Goal: Check status: Check status

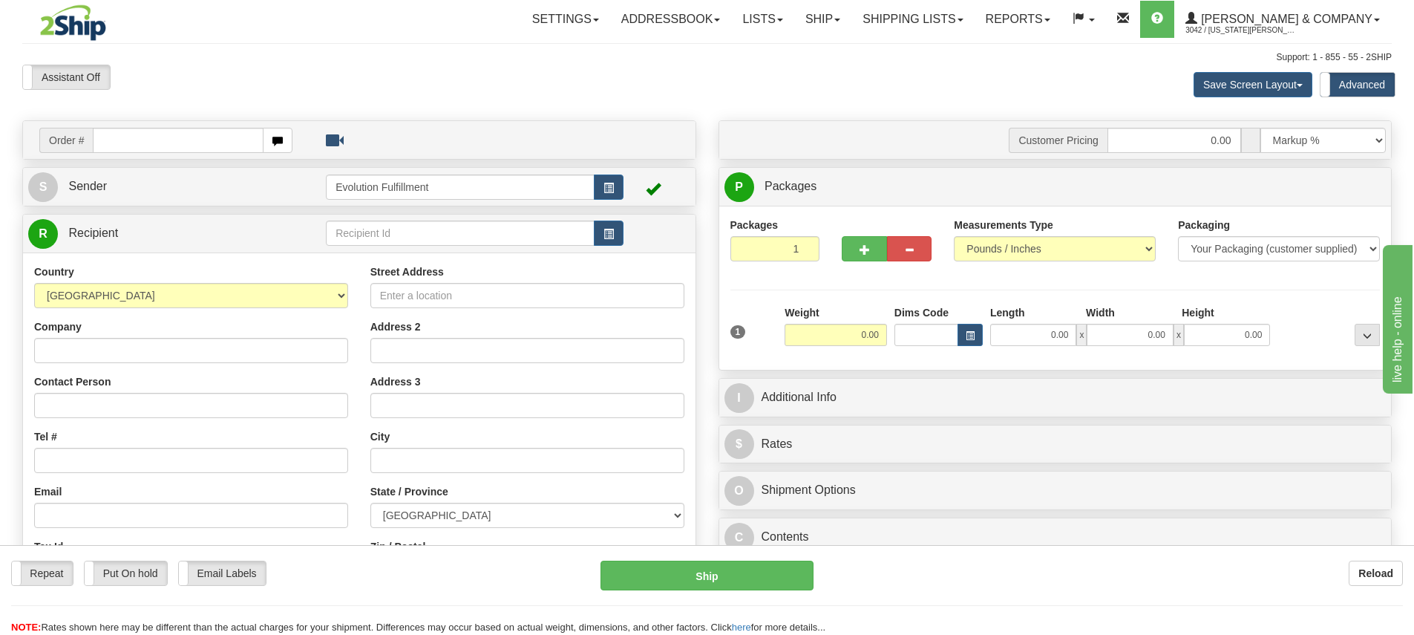
click at [760, 82] on div "Assistant On Assistant Off Do a return Do a return Previous Next Save Screen La…" at bounding box center [707, 85] width 1392 height 40
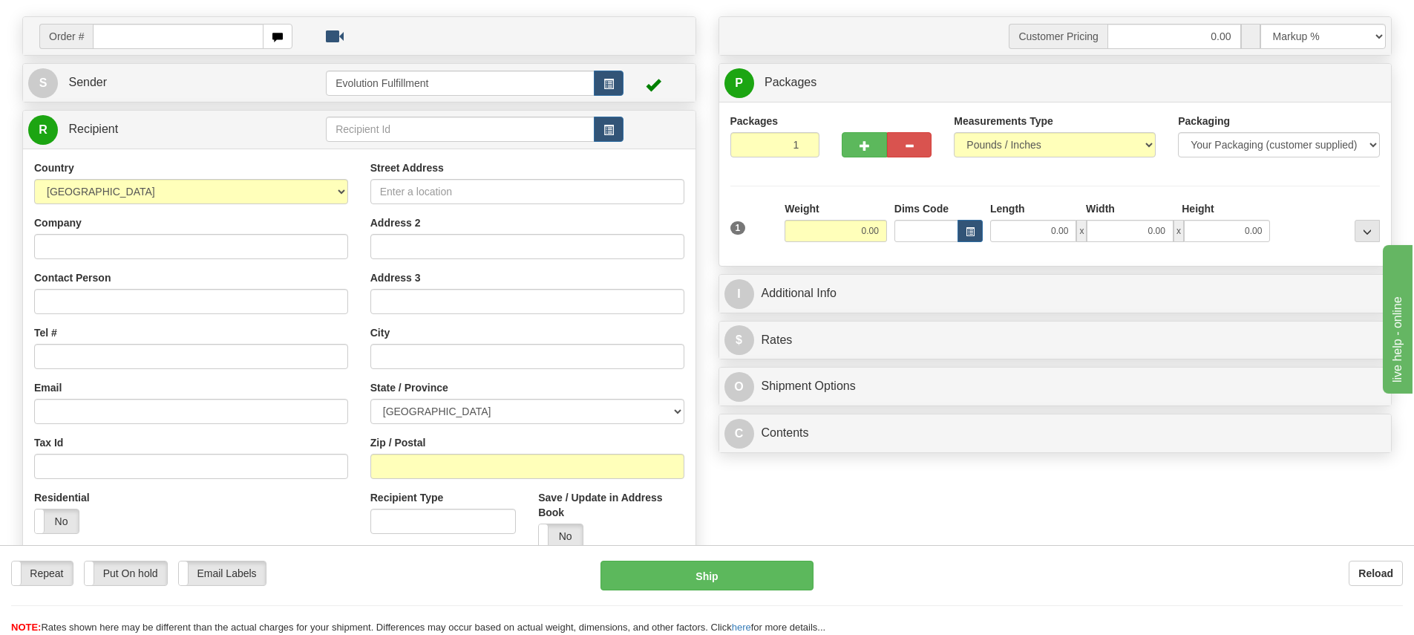
scroll to position [5, 0]
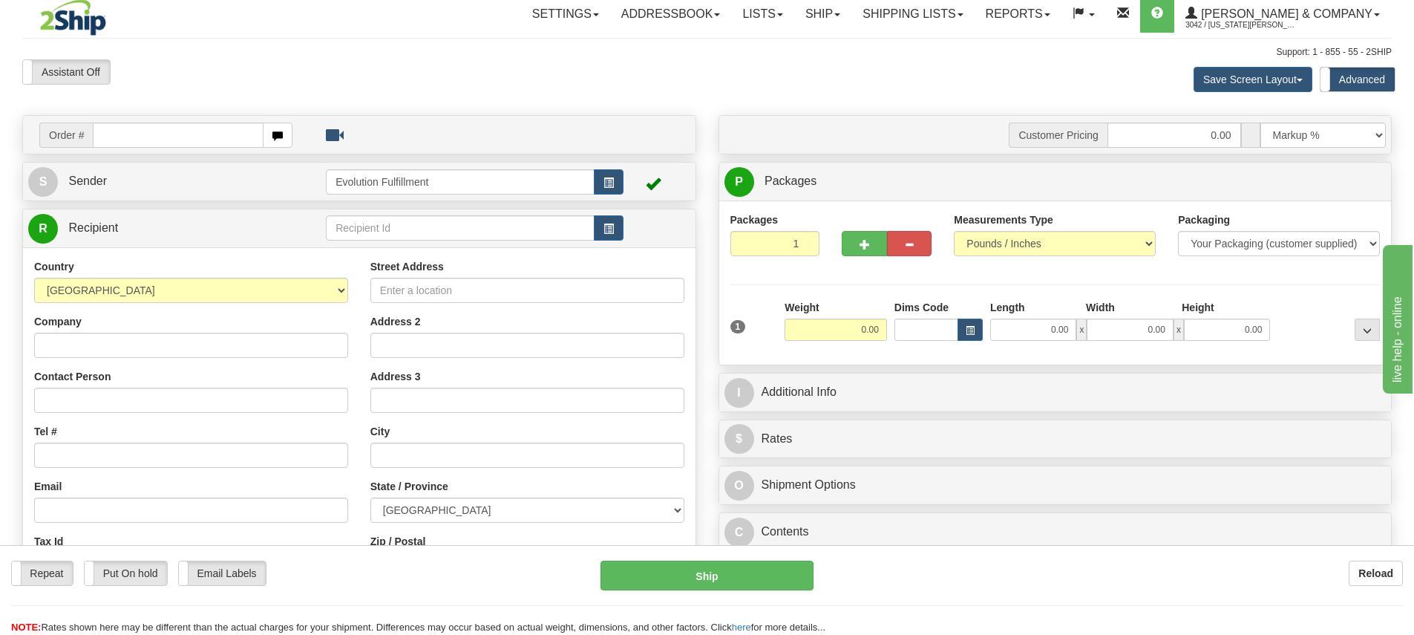
click at [496, 56] on div "Support: 1 - 855 - 55 - 2SHIP" at bounding box center [707, 52] width 1370 height 13
click at [1059, 13] on link "Reports" at bounding box center [1018, 14] width 87 height 37
click at [982, 45] on span "Standard" at bounding box center [961, 47] width 42 height 12
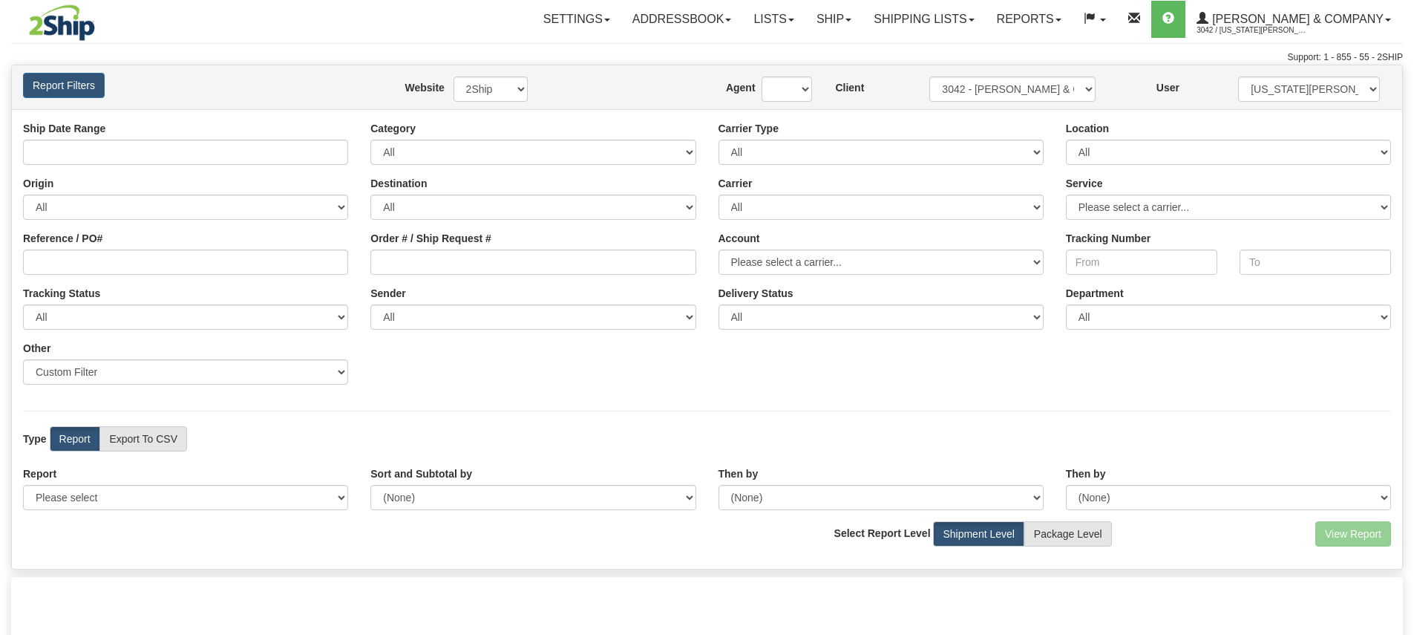
type input "[DATE] And [DATE]"
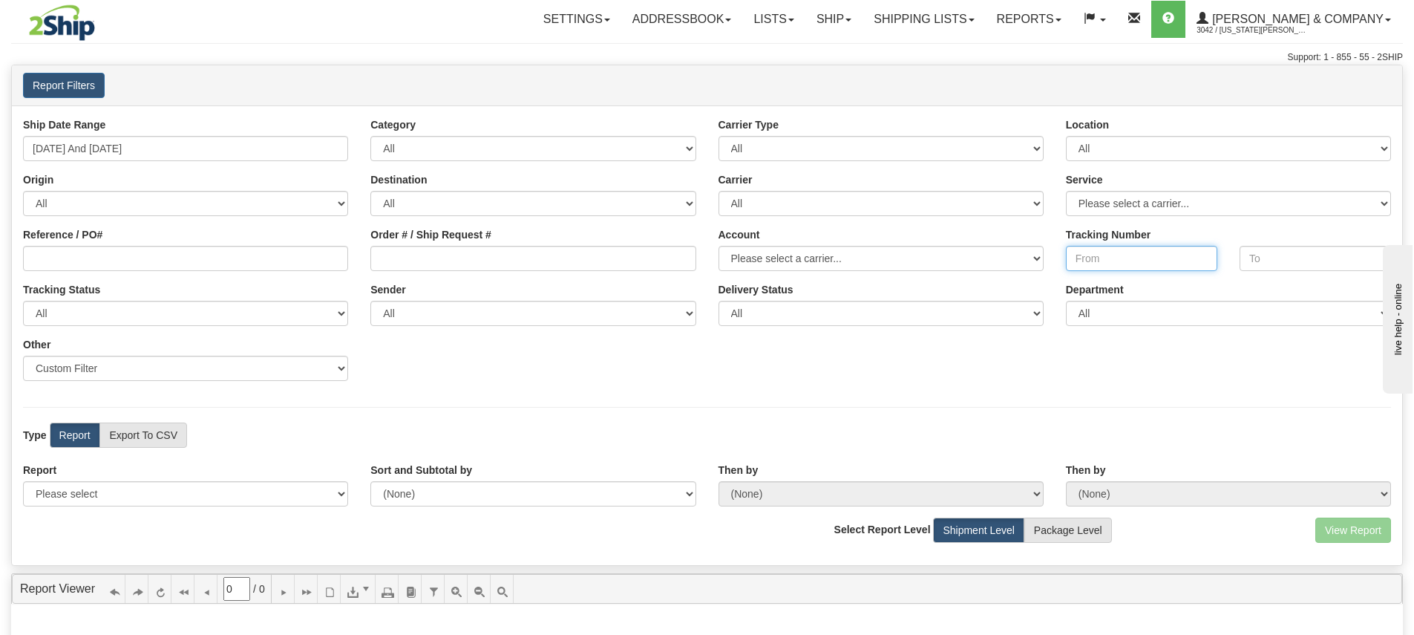
click at [1144, 255] on input "Tracking Number" at bounding box center [1141, 258] width 151 height 25
paste input "393528947704"
type input "393528947704"
click at [59, 437] on label "Report" at bounding box center [75, 434] width 50 height 25
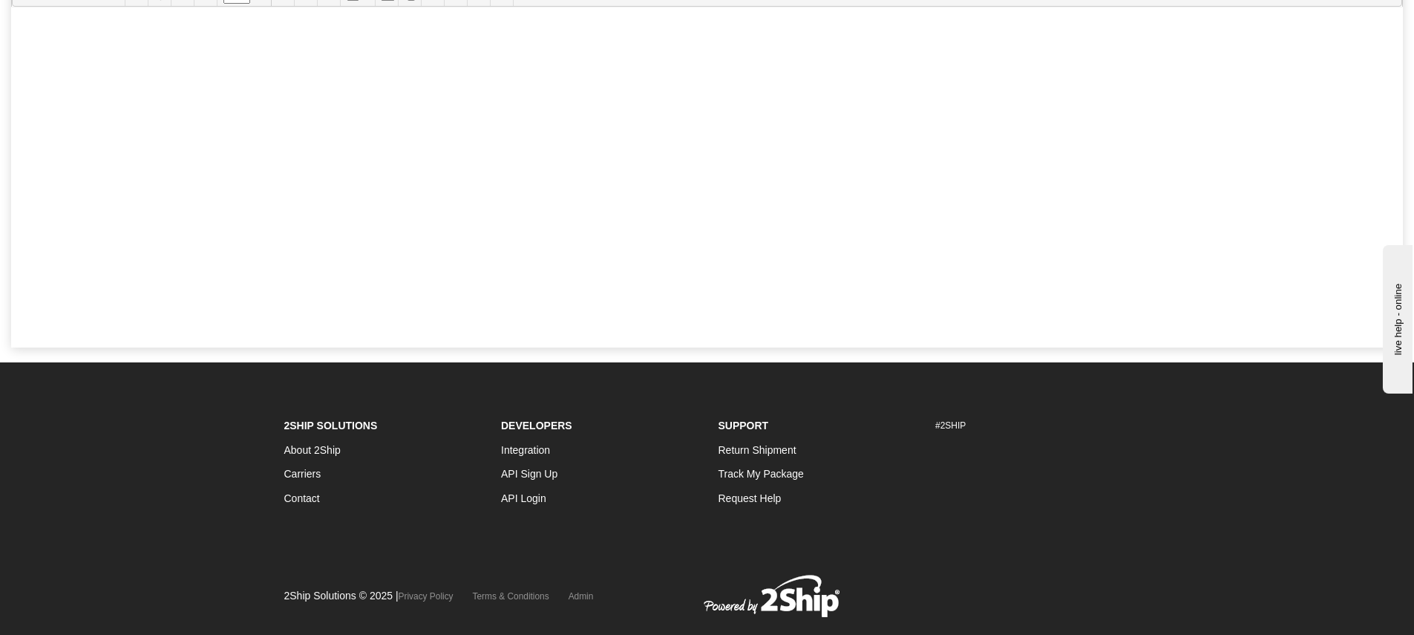
click at [566, 338] on div "Report Viewer 0 / 0 Report Viewer Preview Preview Unable to get report paramete…" at bounding box center [707, 161] width 1392 height 371
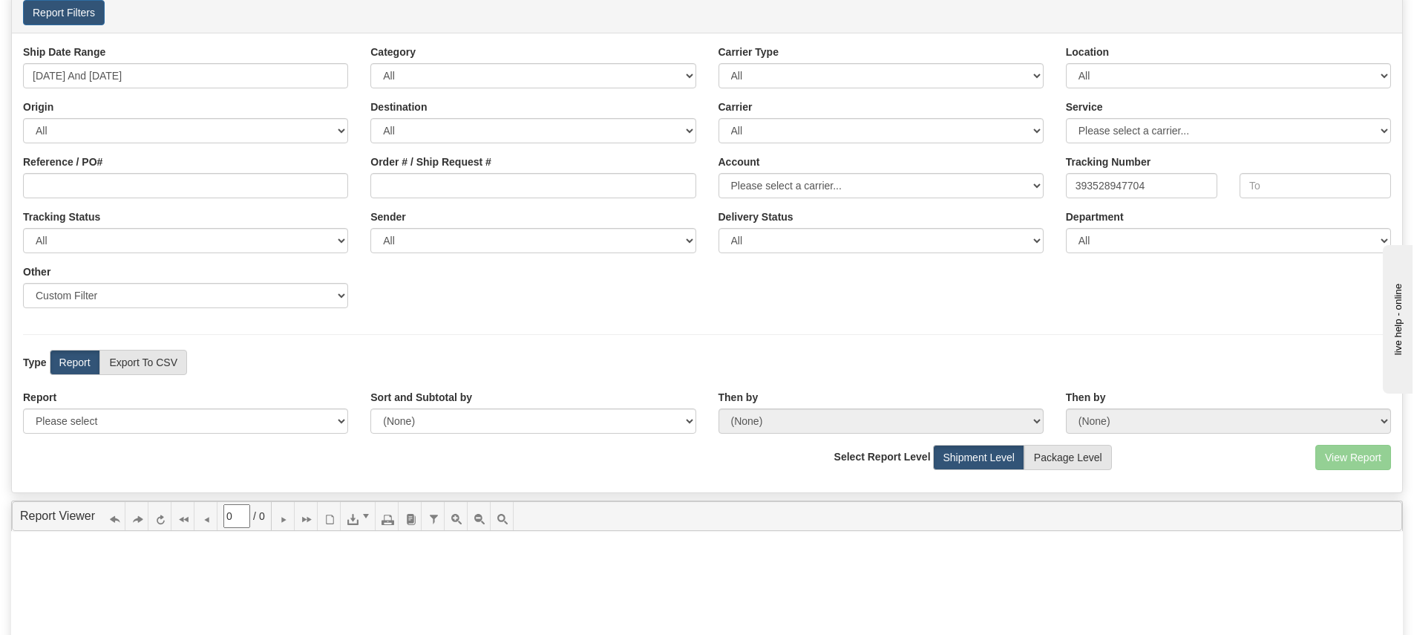
scroll to position [12, 0]
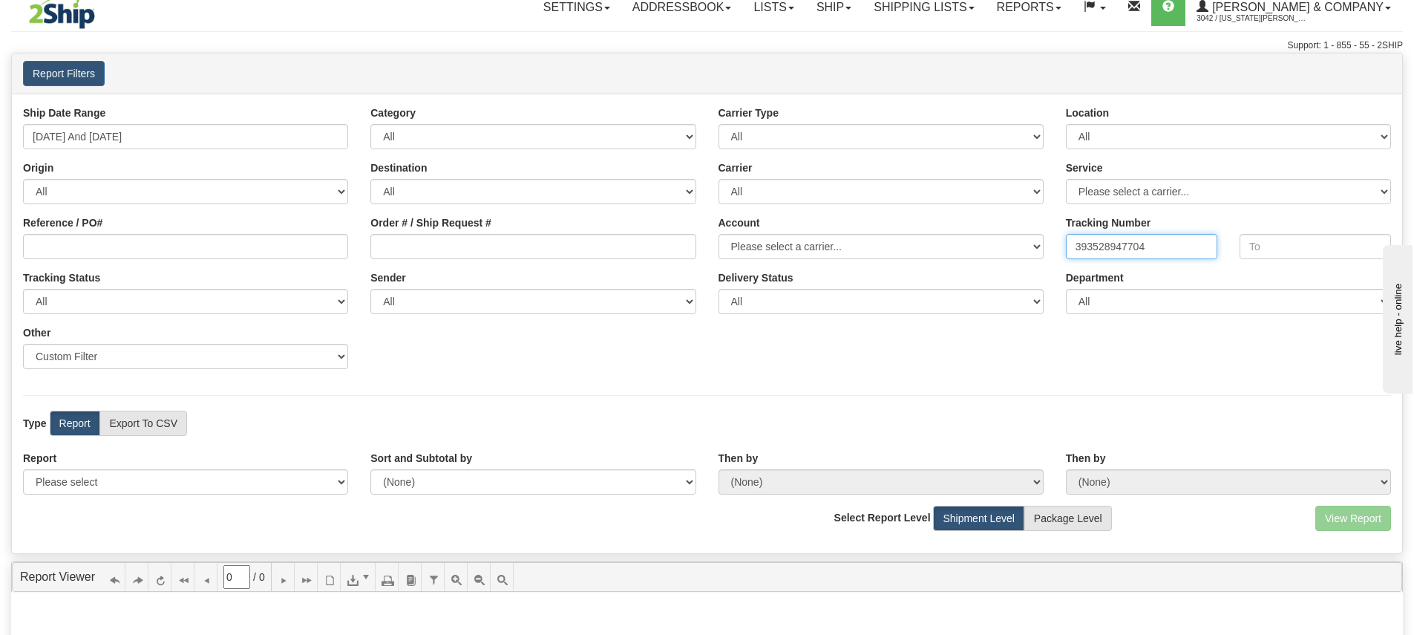
click at [1163, 242] on input "393528947704" at bounding box center [1141, 246] width 151 height 25
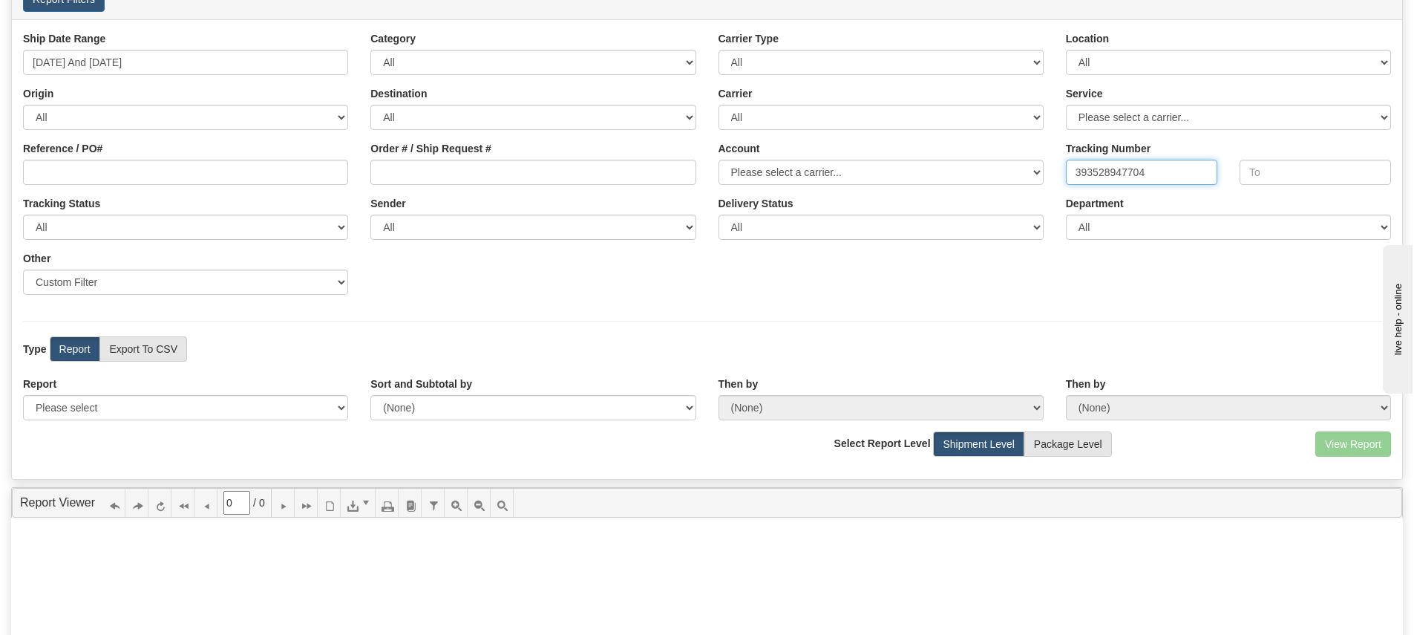
scroll to position [172, 0]
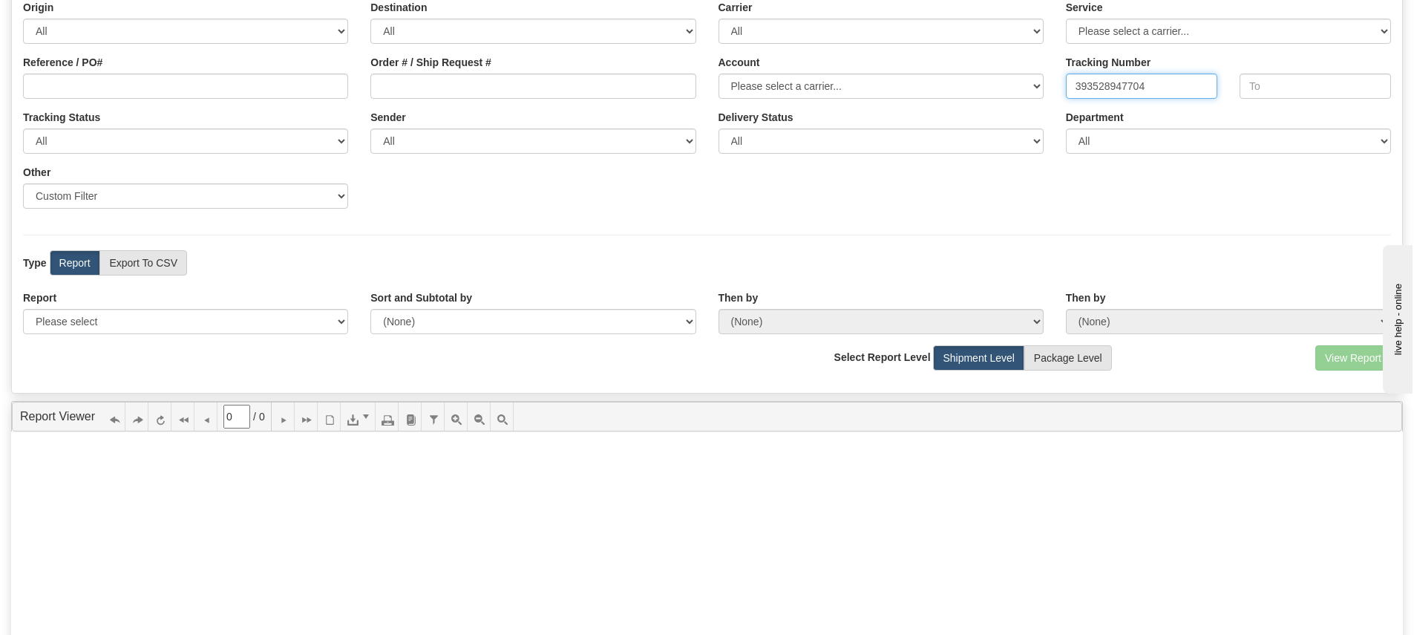
click at [1145, 79] on input "393528947704" at bounding box center [1141, 86] width 151 height 25
drag, startPoint x: 1135, startPoint y: 89, endPoint x: 1146, endPoint y: 86, distance: 11.5
click at [1136, 89] on input "393528947704" at bounding box center [1141, 86] width 151 height 25
drag, startPoint x: 1100, startPoint y: 83, endPoint x: 1039, endPoint y: 84, distance: 61.6
click at [1036, 83] on div "Ship Date Range 09/27/2025 And 10/03/2025 Category All Inbound Outbound Carrier…" at bounding box center [707, 82] width 1391 height 275
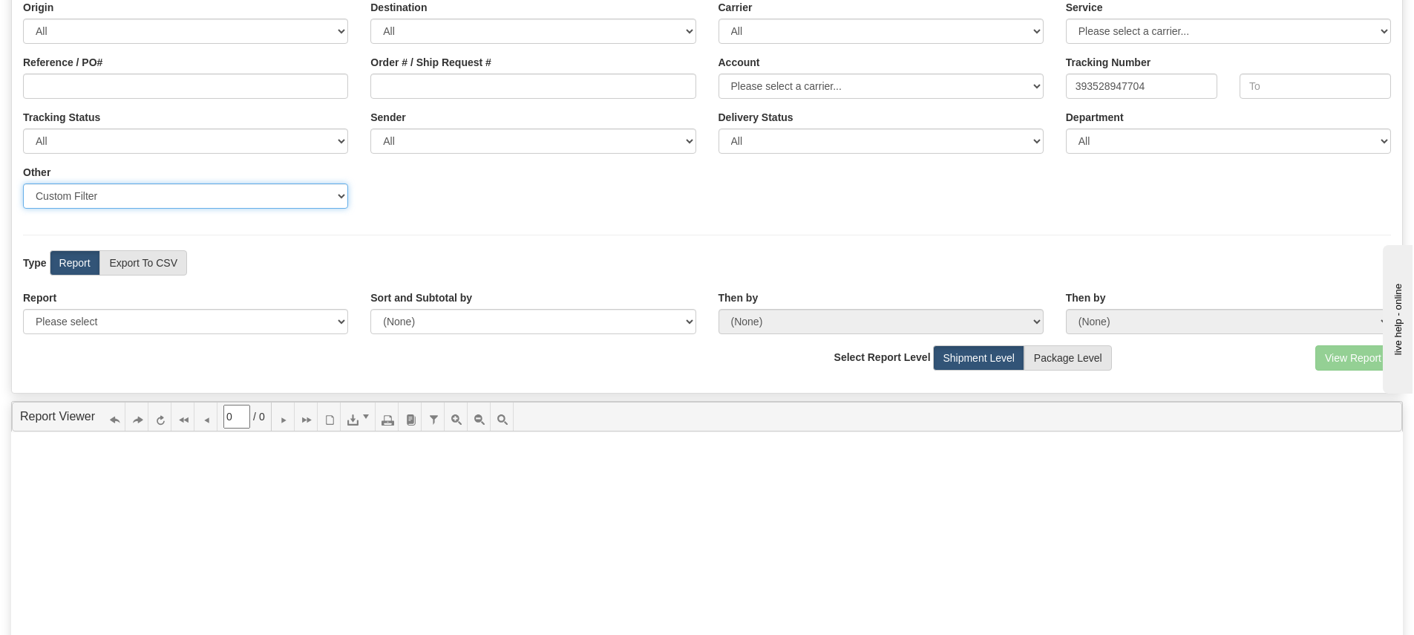
click at [140, 191] on select "Sender Company Sender Contact Sender Country Sender State Sender City Sender Zi…" at bounding box center [185, 195] width 325 height 25
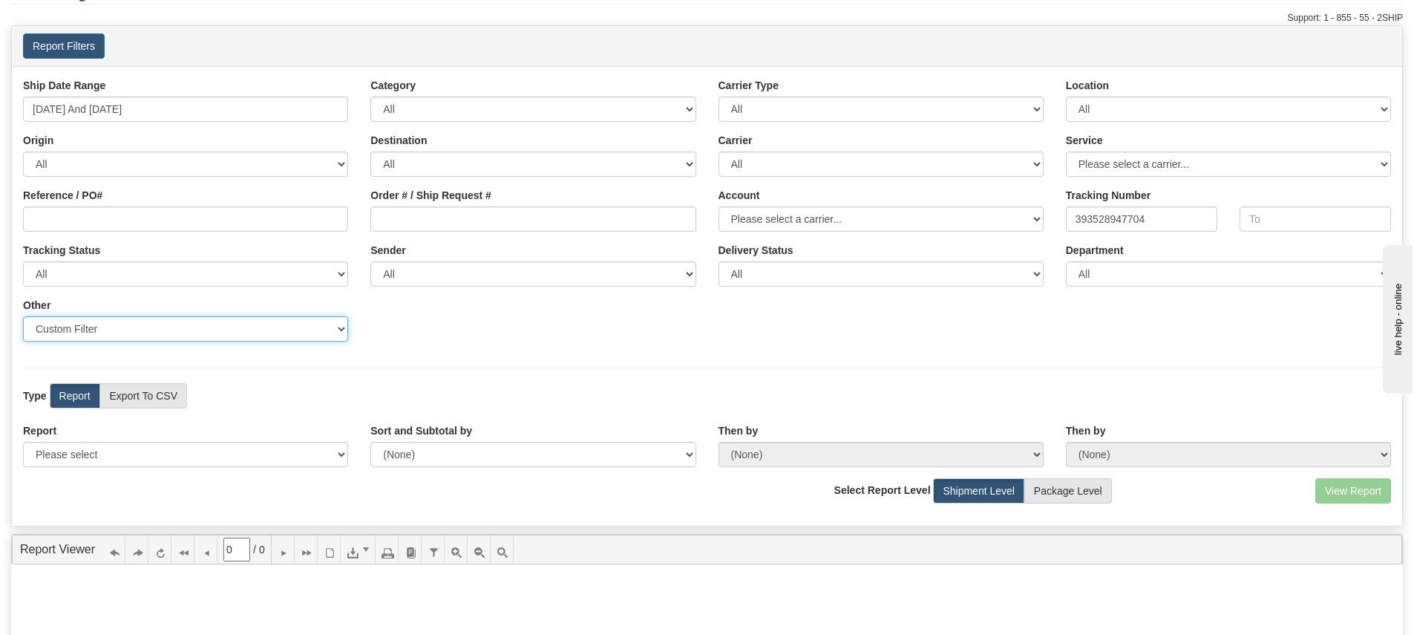
scroll to position [0, 0]
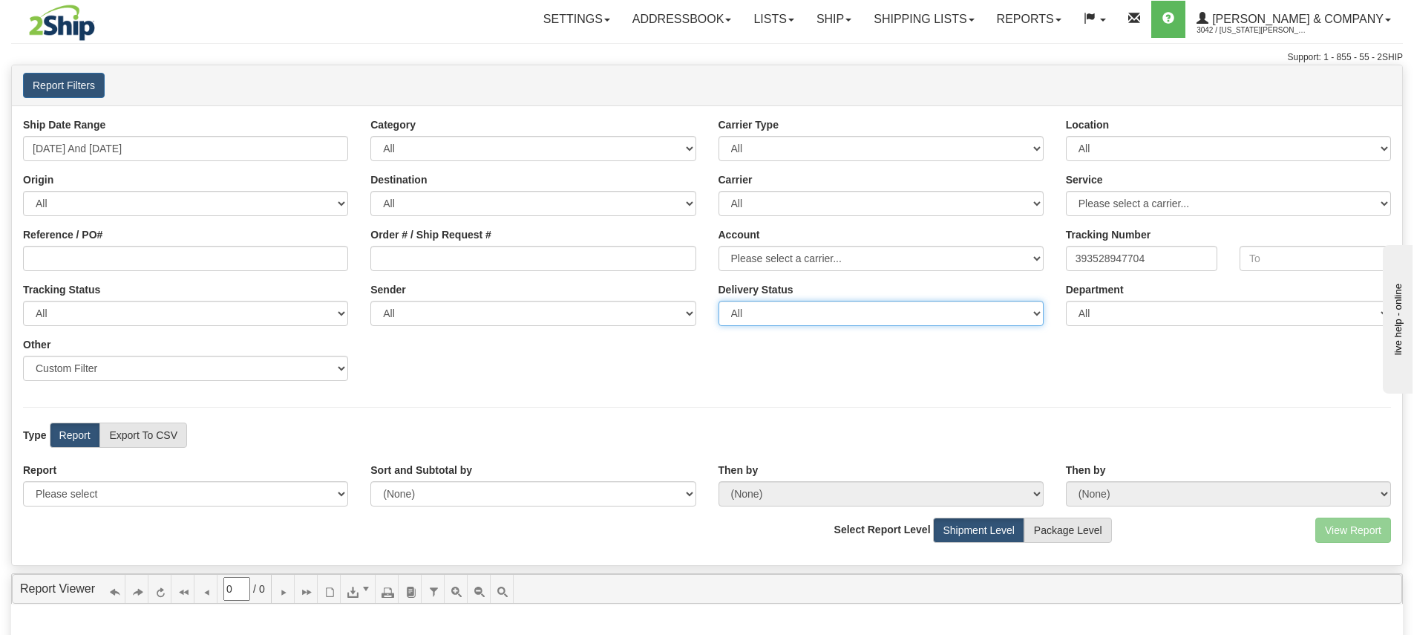
click at [802, 318] on select "All Unknown On Time Late" at bounding box center [881, 313] width 325 height 25
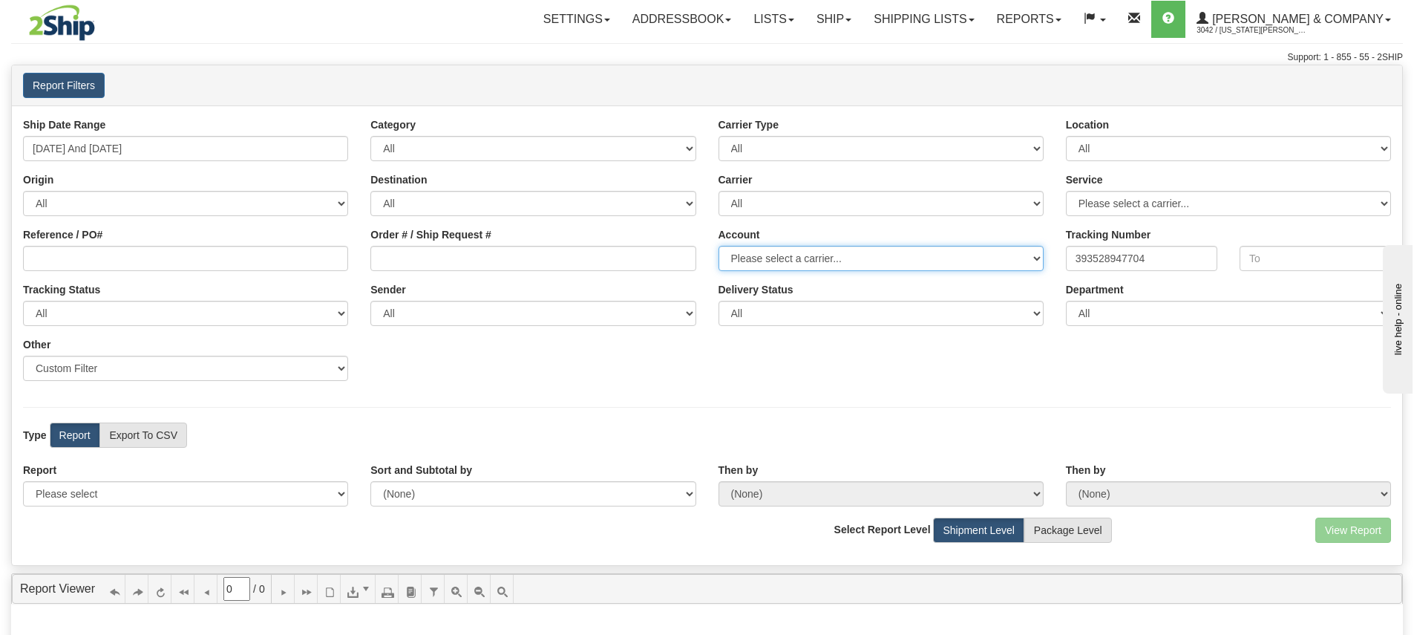
click at [814, 258] on select "Please select a carrier..." at bounding box center [881, 258] width 325 height 25
click at [1036, 258] on select "Please select a carrier..." at bounding box center [881, 258] width 325 height 25
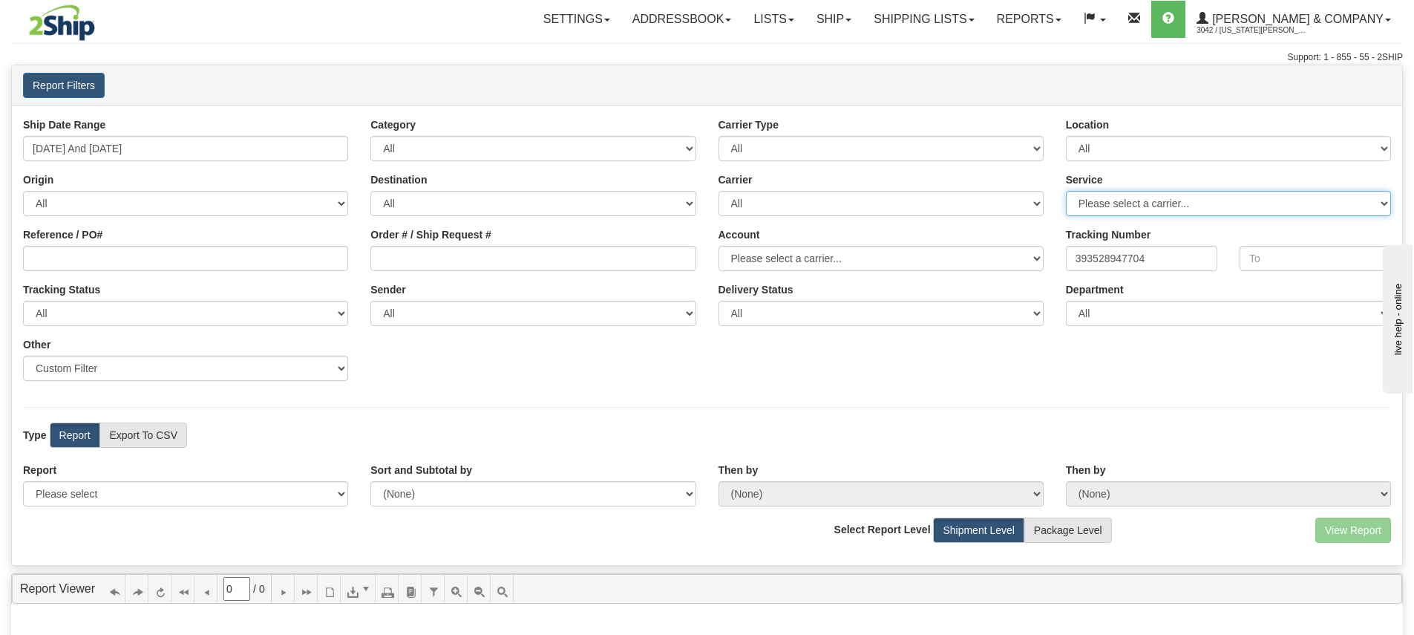
click at [1109, 206] on select "Please select a carrier..." at bounding box center [1228, 203] width 325 height 25
click at [1101, 151] on select "All Evolution Fulfillment" at bounding box center [1228, 148] width 325 height 25
select select "7308"
click at [80, 434] on label "Report" at bounding box center [75, 434] width 50 height 25
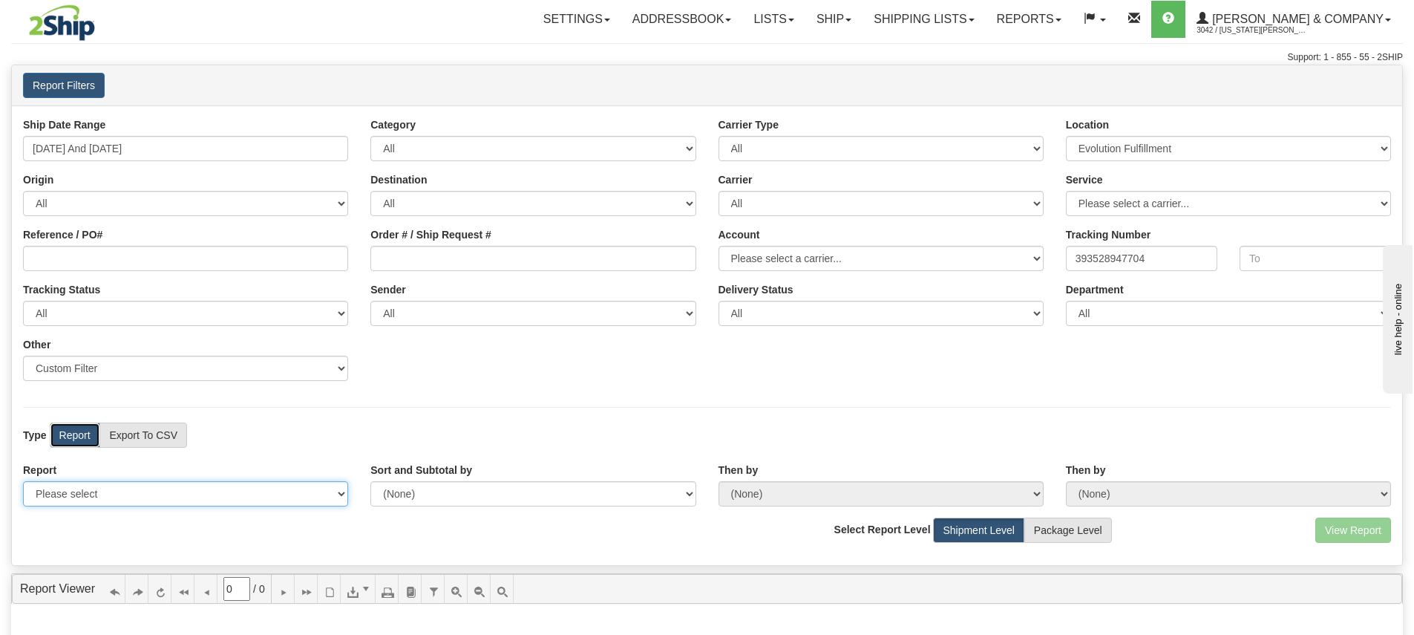
click at [192, 497] on select "Please select 1 Line Shipment Report Address Detail Basic Shipment Overview Can…" at bounding box center [185, 493] width 325 height 25
select select "Users\Tracking Detail.trdx"
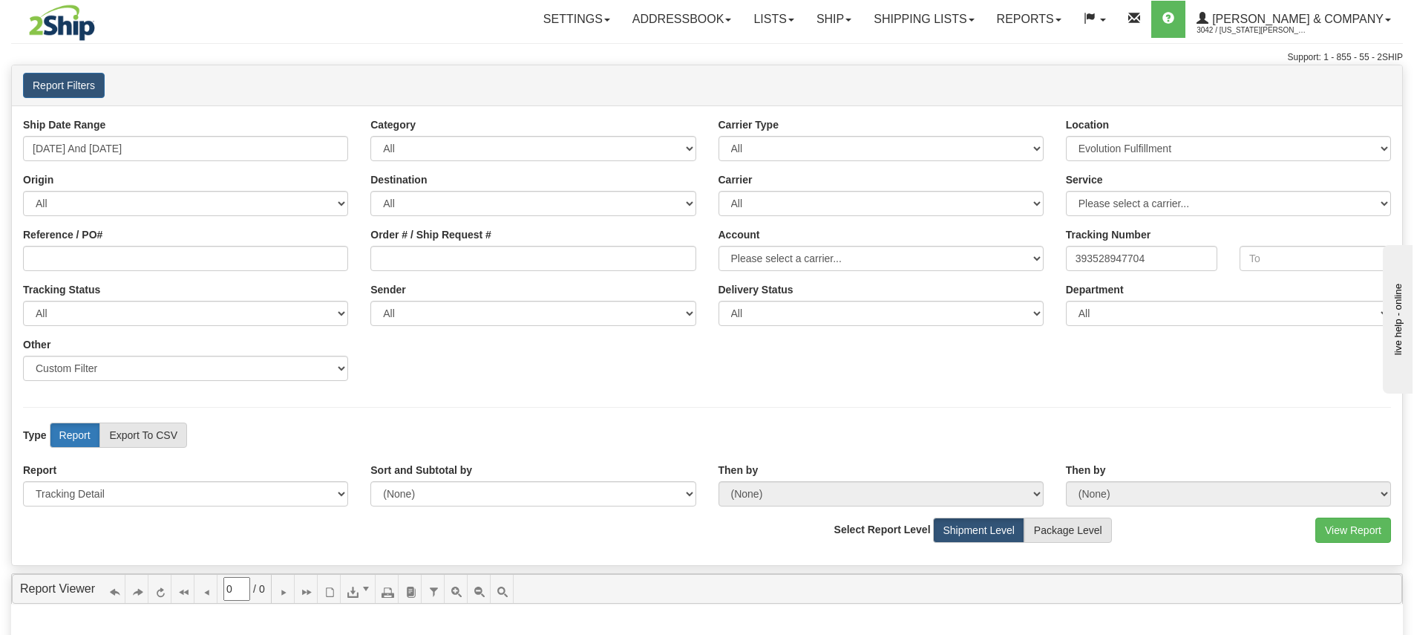
click at [74, 437] on label "Report" at bounding box center [75, 434] width 50 height 25
click at [1342, 523] on button "View Report" at bounding box center [1354, 529] width 76 height 25
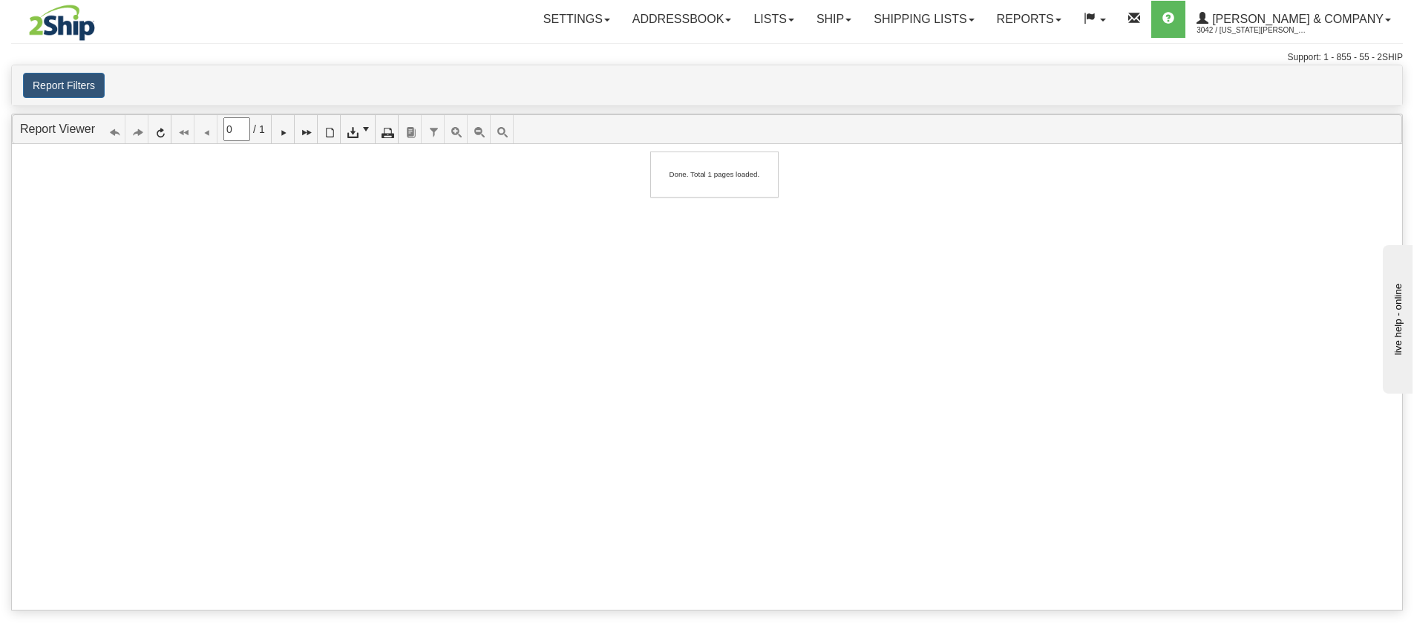
type input "1"
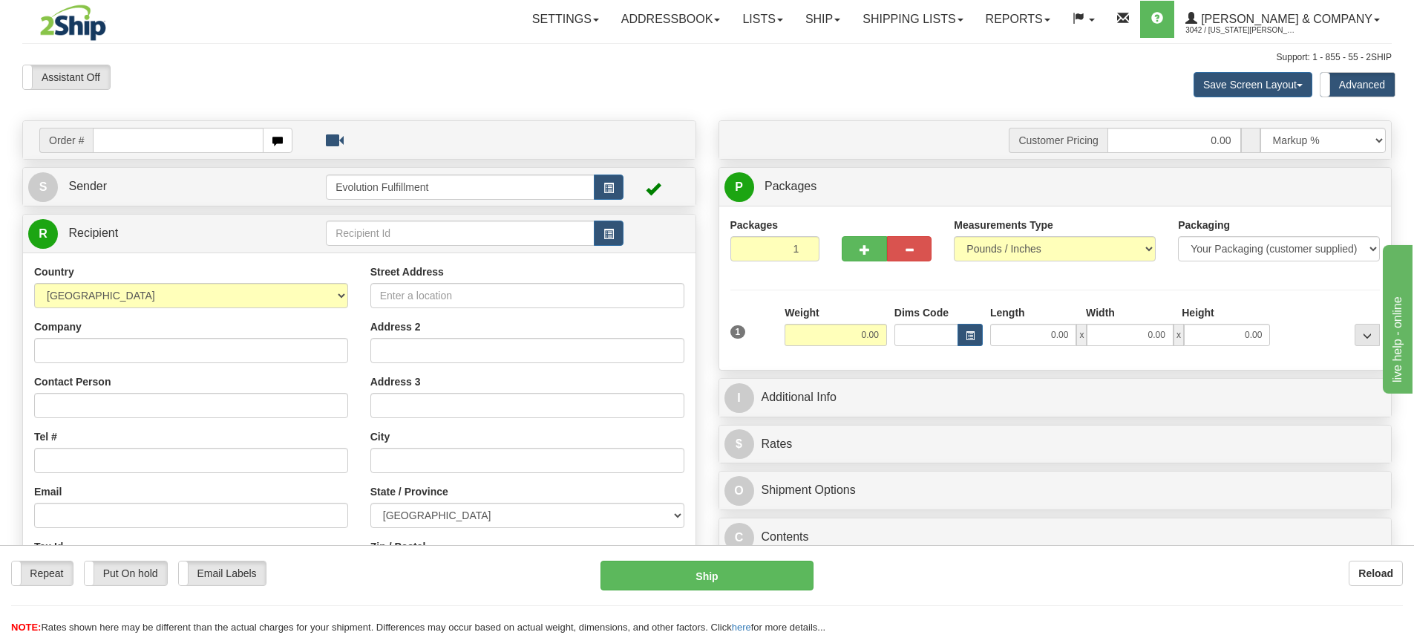
click at [1090, 92] on div "Save Screen Layout Save Layout Reset to Default Standard Advanced" at bounding box center [1113, 85] width 580 height 40
click at [1047, 18] on link "Reports" at bounding box center [1018, 19] width 87 height 37
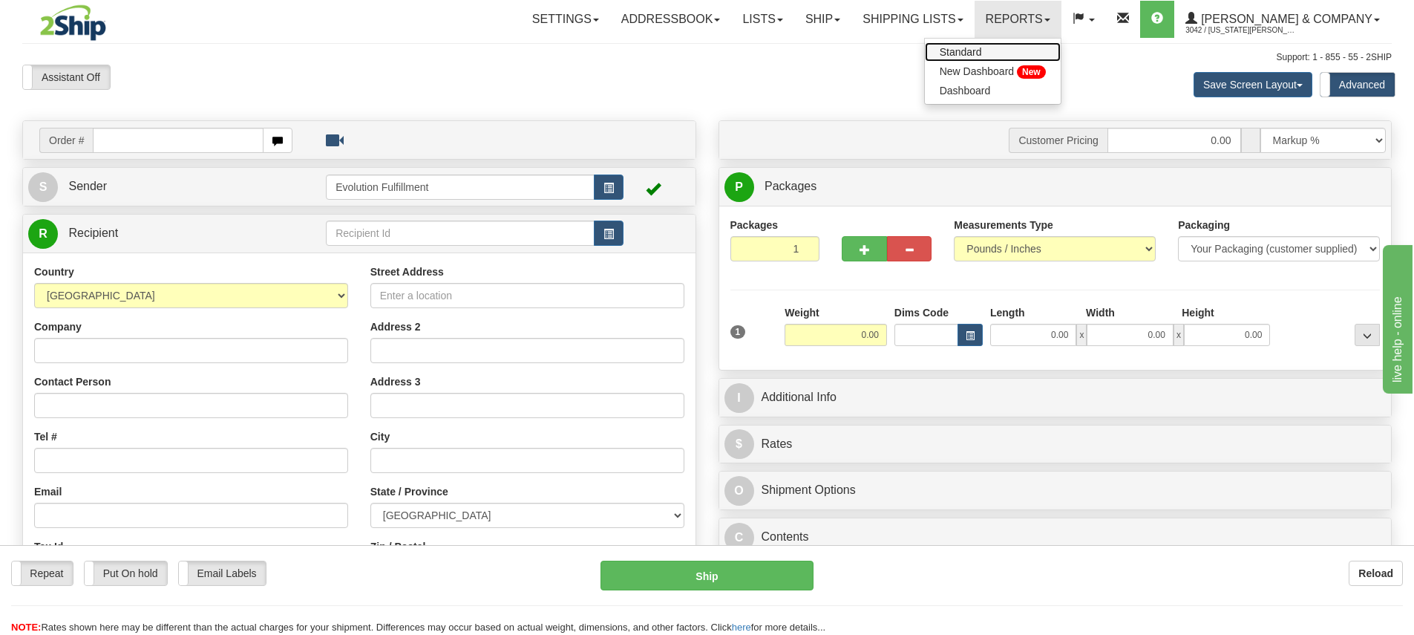
click at [1045, 49] on link "Standard" at bounding box center [993, 51] width 136 height 19
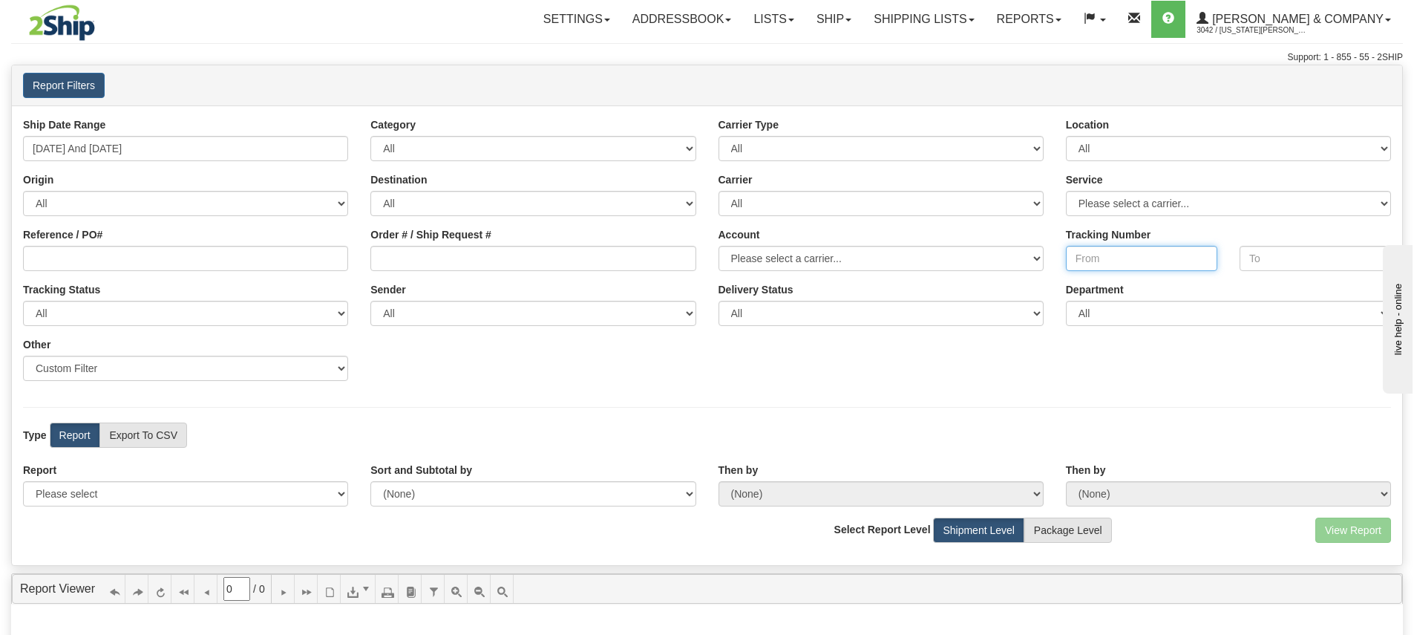
click at [1139, 255] on input "Tracking Number" at bounding box center [1141, 258] width 151 height 25
paste input "393528947704"
type input "393528947704"
click at [1078, 371] on div "Ship Date Range 09/27/2025 And 10/03/2025 Category All Inbound Outbound Carrier…" at bounding box center [707, 254] width 1391 height 275
click at [75, 434] on label "Report" at bounding box center [75, 434] width 50 height 25
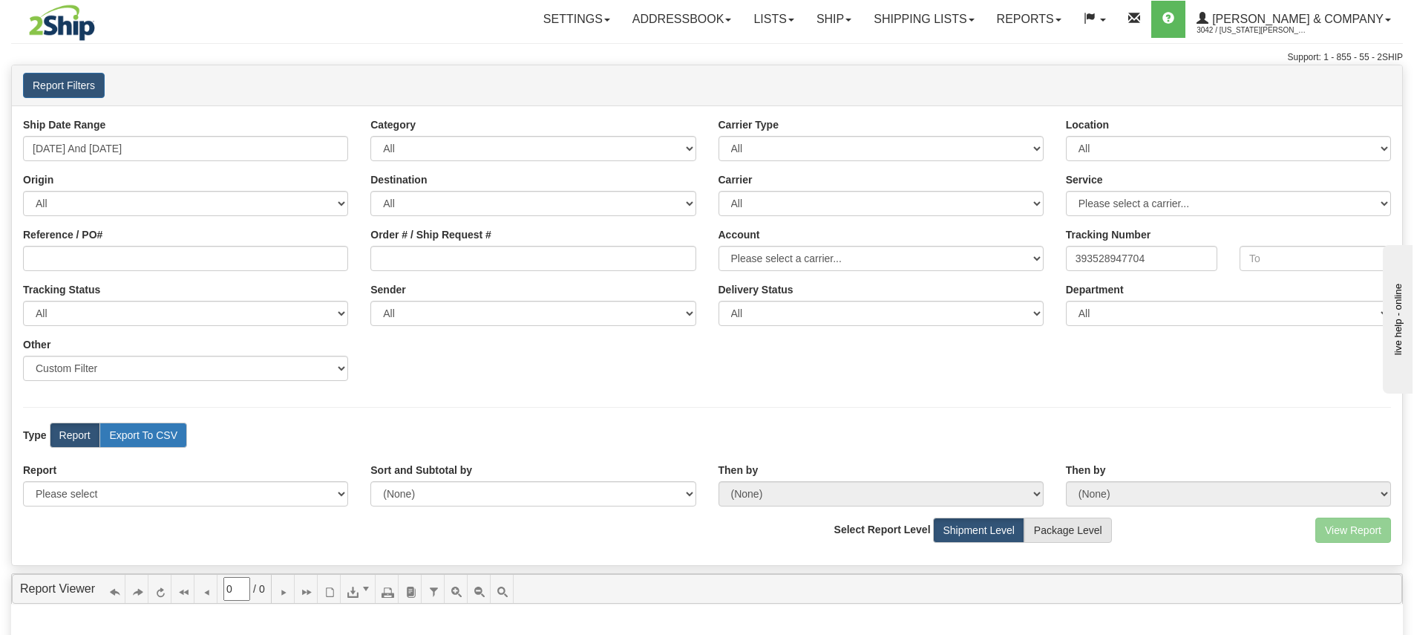
click at [120, 435] on label "Export To CSV" at bounding box center [143, 434] width 88 height 25
radio input "true"
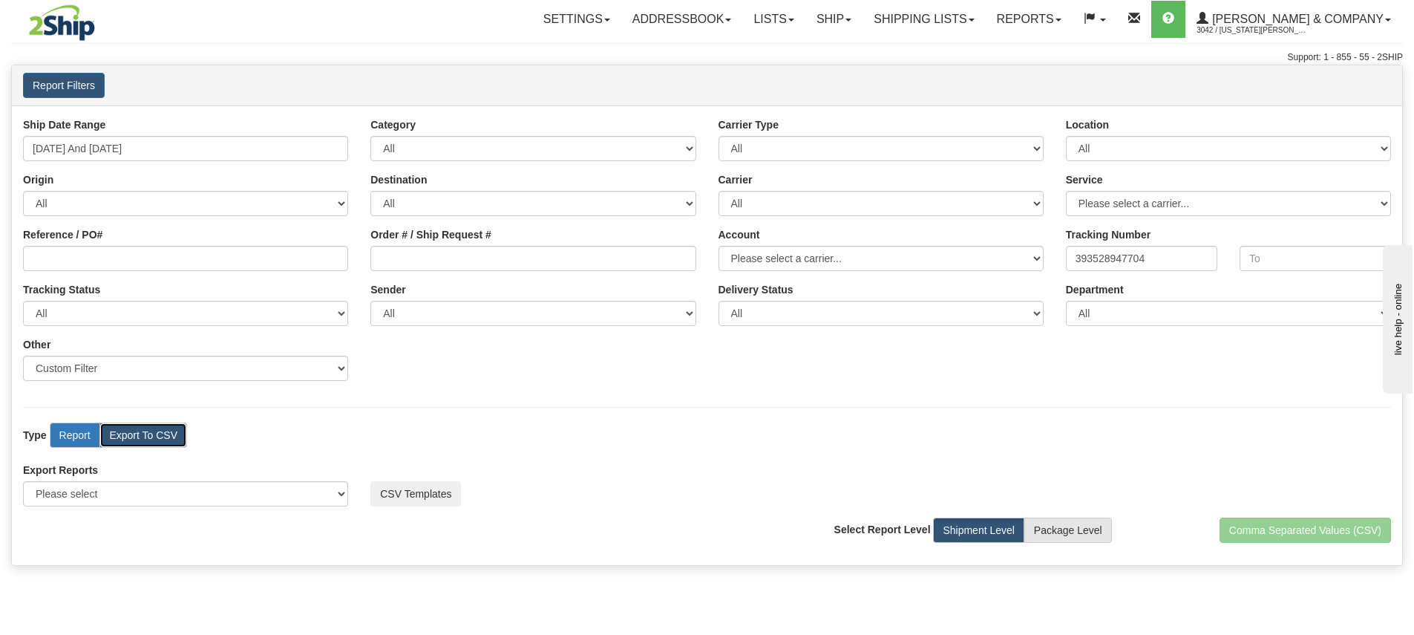
click at [65, 439] on label "Report" at bounding box center [75, 434] width 50 height 25
radio input "true"
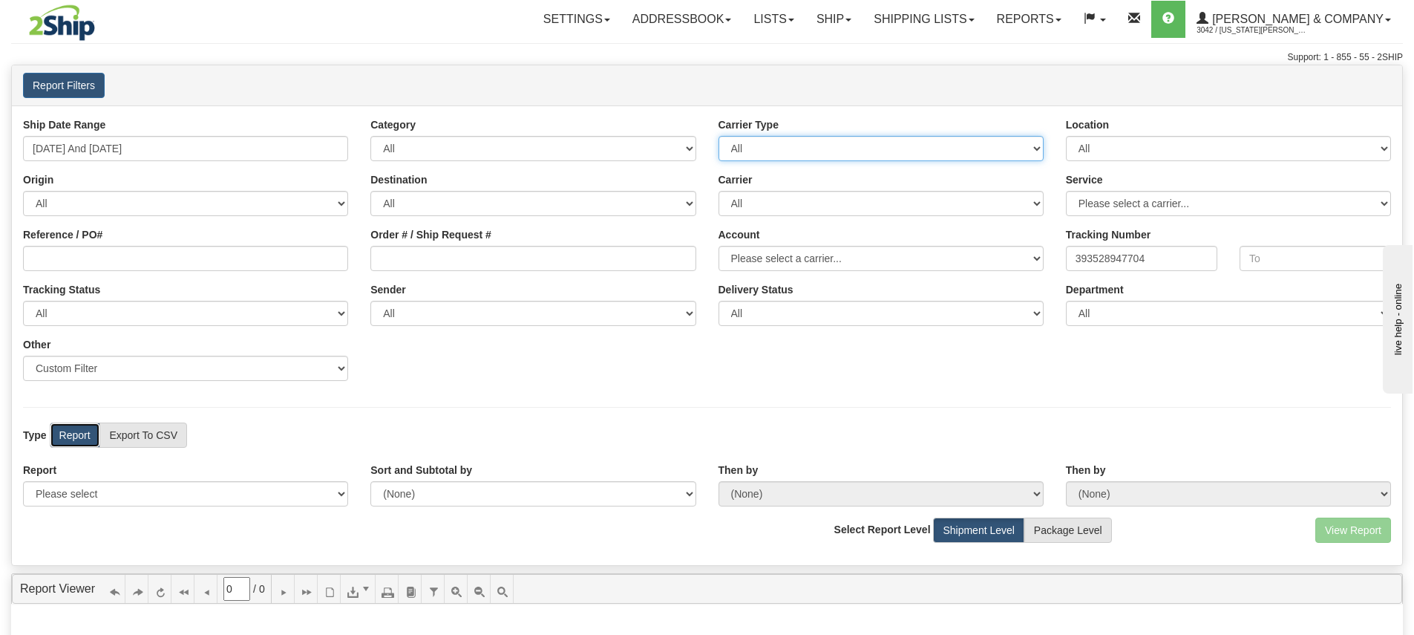
click at [835, 149] on select "All Most Common Small Package (Parcel / Courier) International Less Than Truckl…" at bounding box center [881, 148] width 325 height 25
click at [554, 150] on select "All Inbound Outbound" at bounding box center [532, 148] width 325 height 25
click at [549, 120] on div "Category All Inbound Outbound" at bounding box center [532, 139] width 347 height 44
click at [644, 152] on select "All Inbound Outbound" at bounding box center [532, 148] width 325 height 25
select select "Outbound"
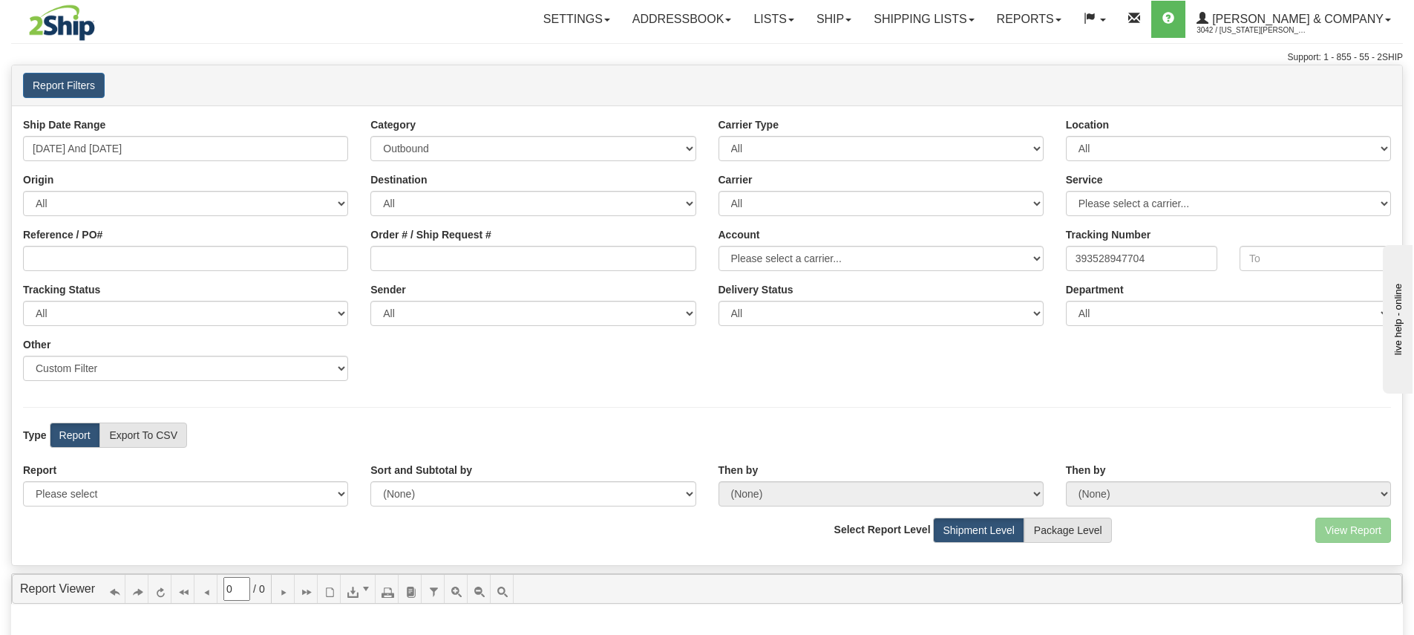
click at [547, 102] on div "Report Filters User Montana Yates Client 3042 - Yates & Company Agent Website" at bounding box center [707, 85] width 1391 height 40
click at [77, 435] on label "Report" at bounding box center [75, 434] width 50 height 25
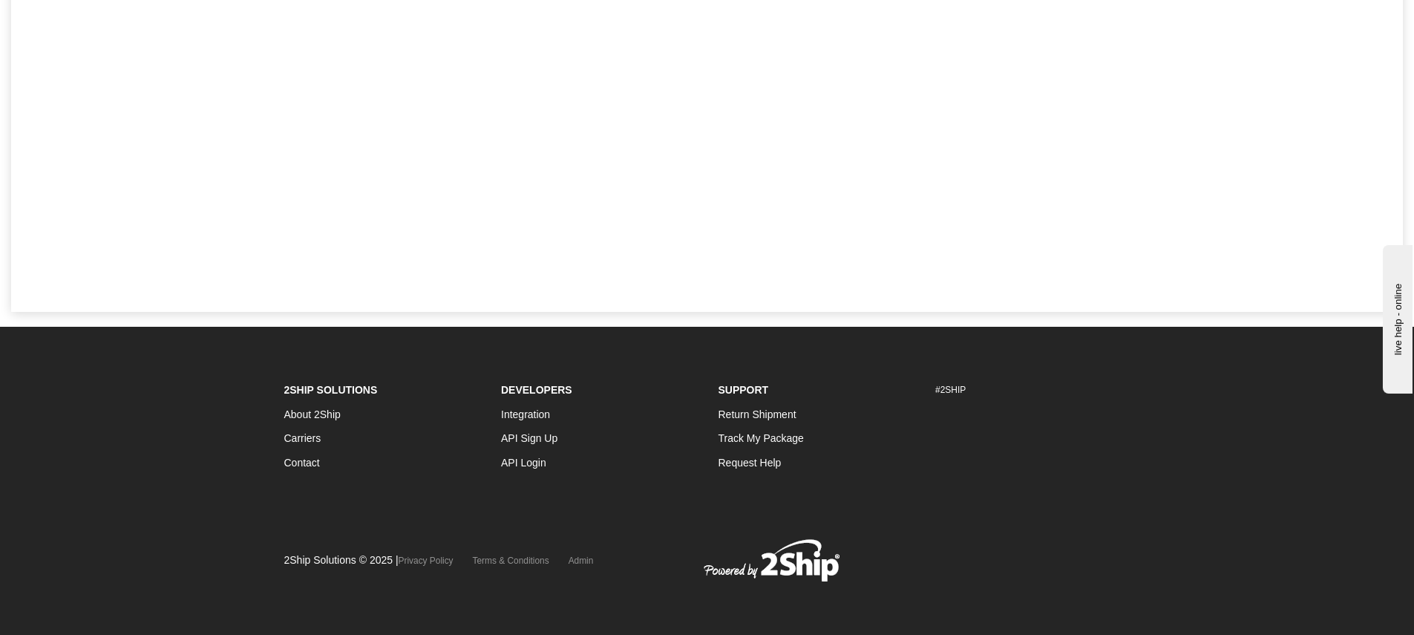
scroll to position [146, 0]
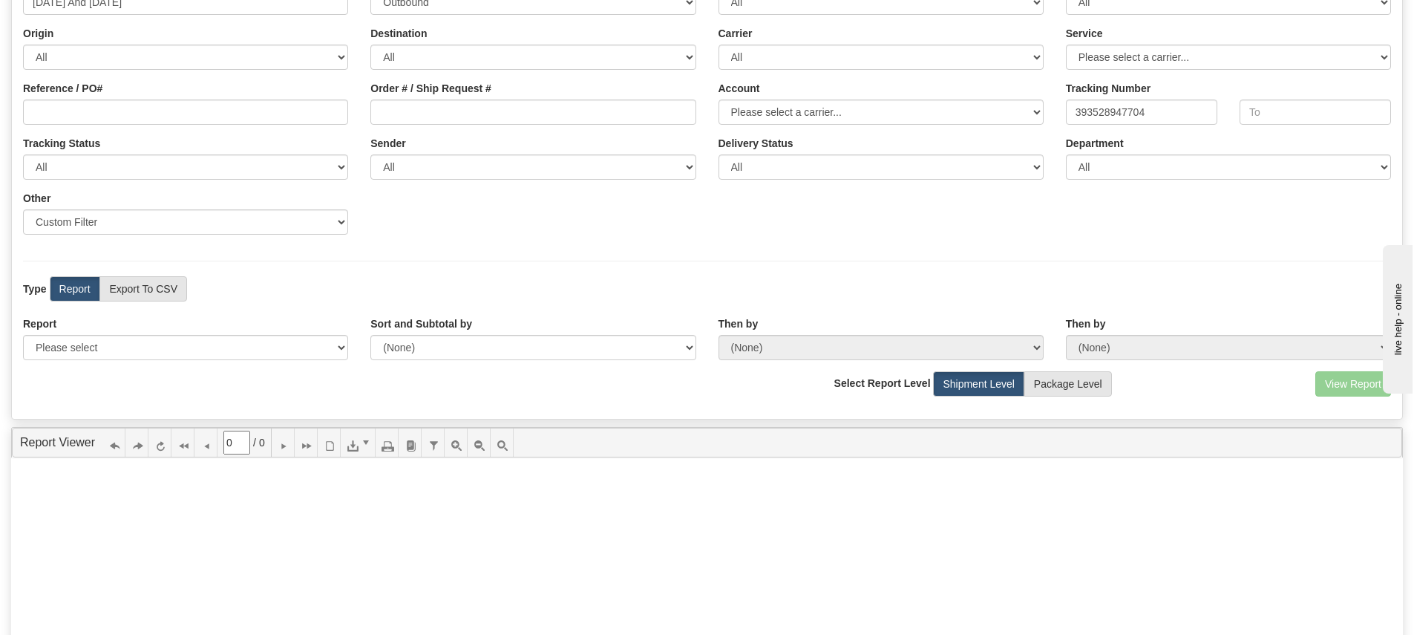
click at [1152, 128] on div "Ship Date Range 09/27/2025 And 10/03/2025 Category All Inbound Outbound Carrier…" at bounding box center [707, 108] width 1391 height 275
click at [1296, 114] on input "text" at bounding box center [1315, 111] width 151 height 25
paste input "393528947704"
type input "393528947704"
click at [1182, 232] on div "Ship Date Range 09/27/2025 And 10/03/2025 Category All Inbound Outbound Carrier…" at bounding box center [707, 108] width 1391 height 275
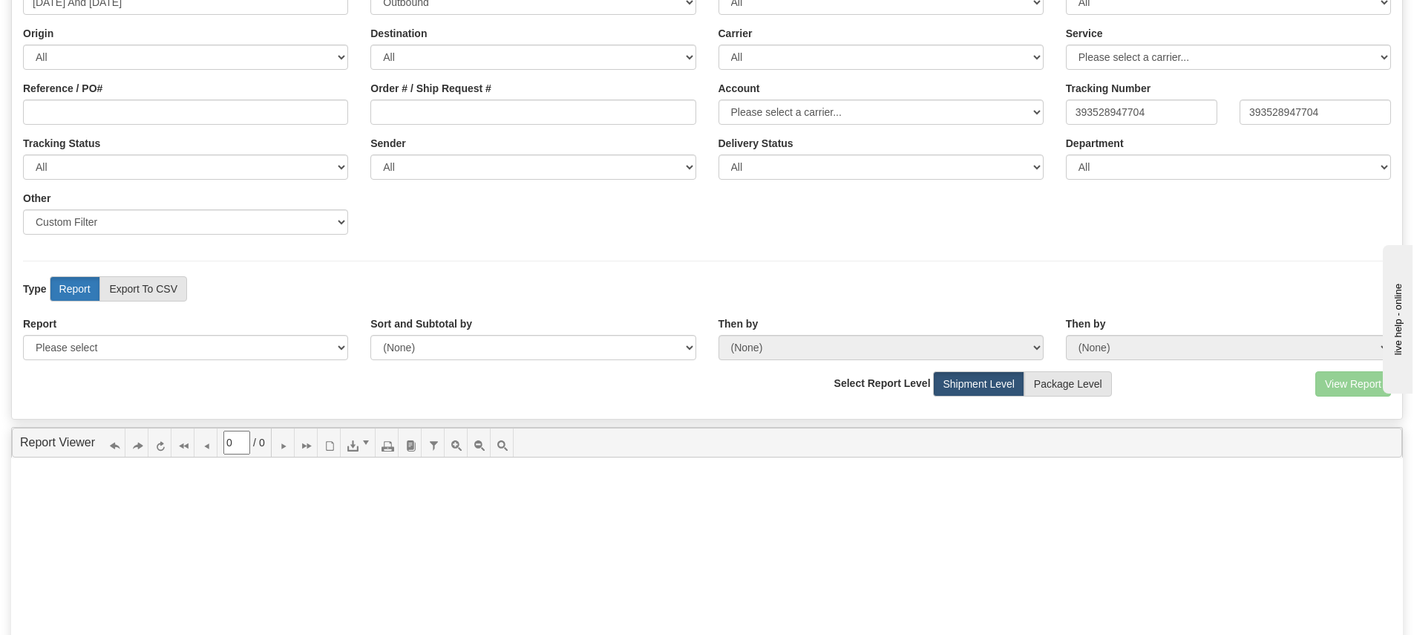
click at [83, 290] on label "Report" at bounding box center [75, 288] width 50 height 25
click at [632, 276] on div "Type Report Export To CSV View Map" at bounding box center [707, 288] width 1391 height 25
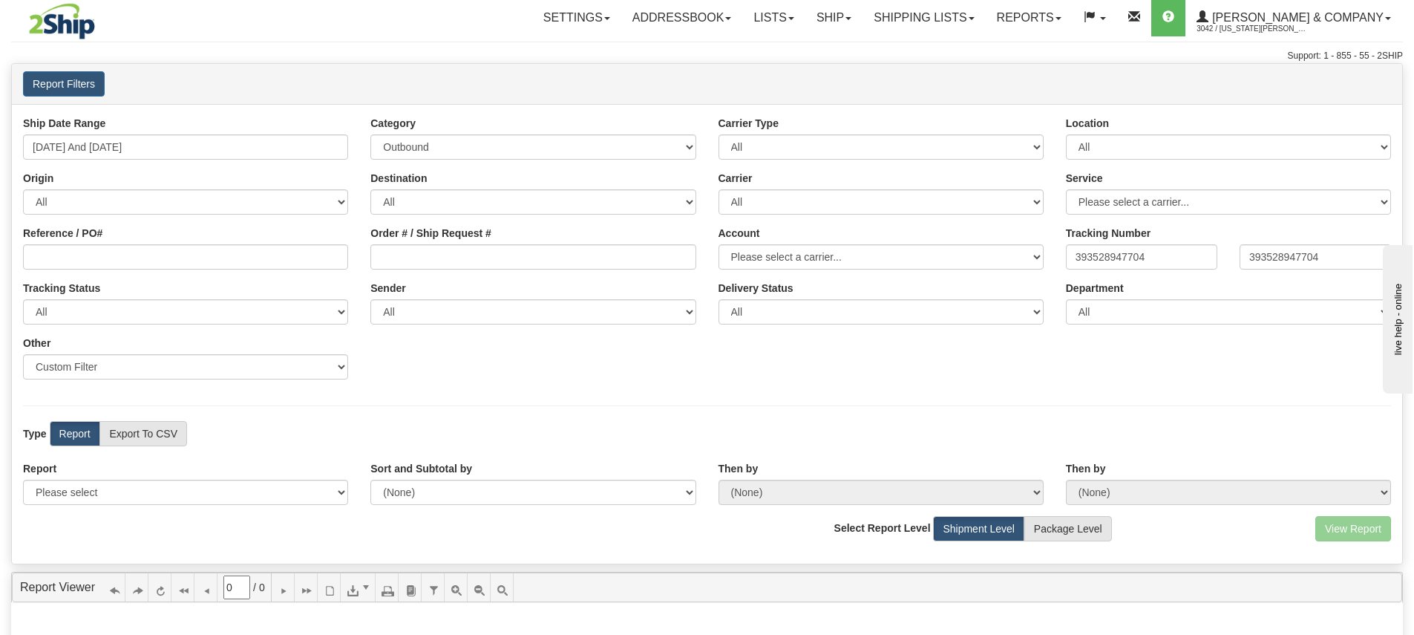
scroll to position [0, 0]
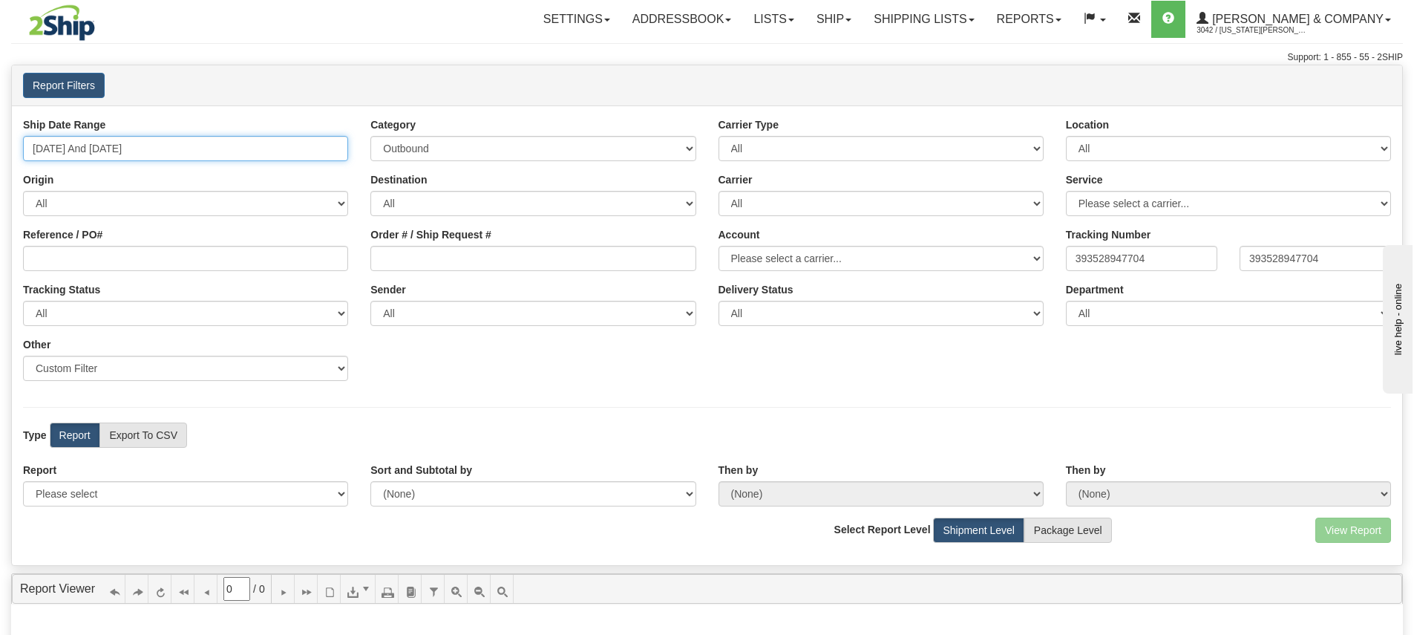
click at [232, 148] on input "09/27/2025 And 10/03/2025" at bounding box center [185, 148] width 325 height 25
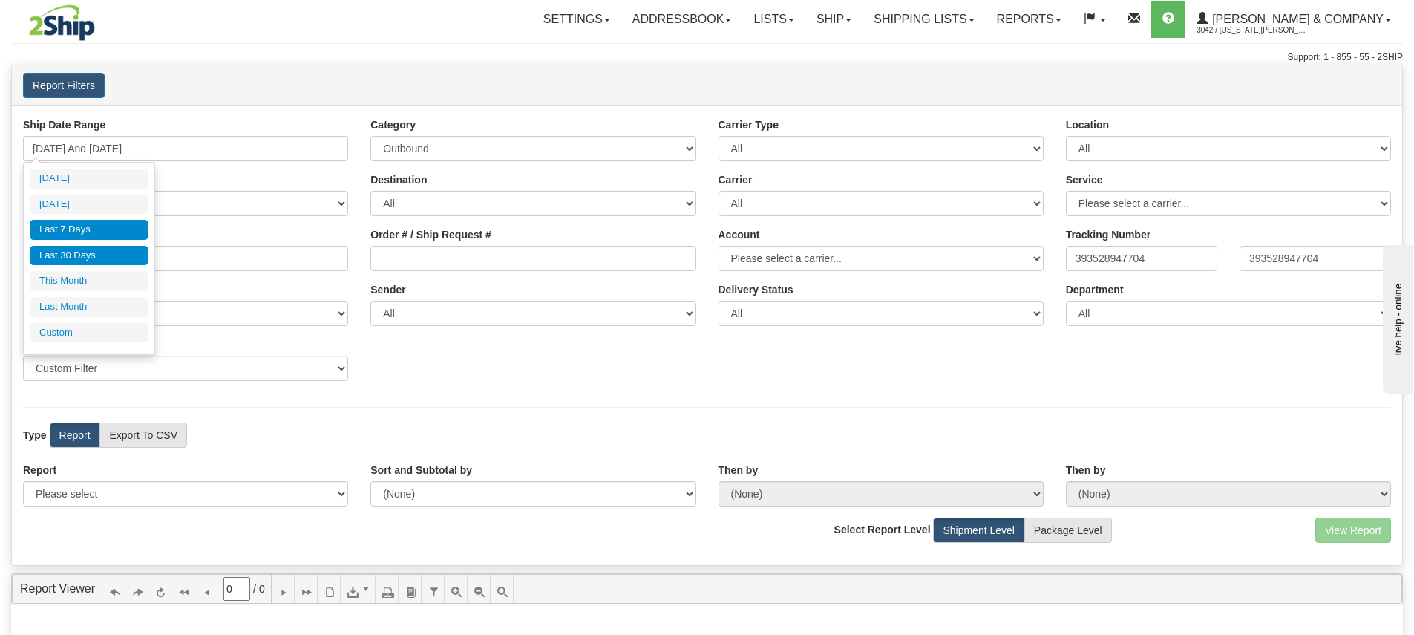
click at [97, 255] on li "Last 30 Days" at bounding box center [89, 256] width 119 height 20
type input "09/04/2025 And 10/03/2025"
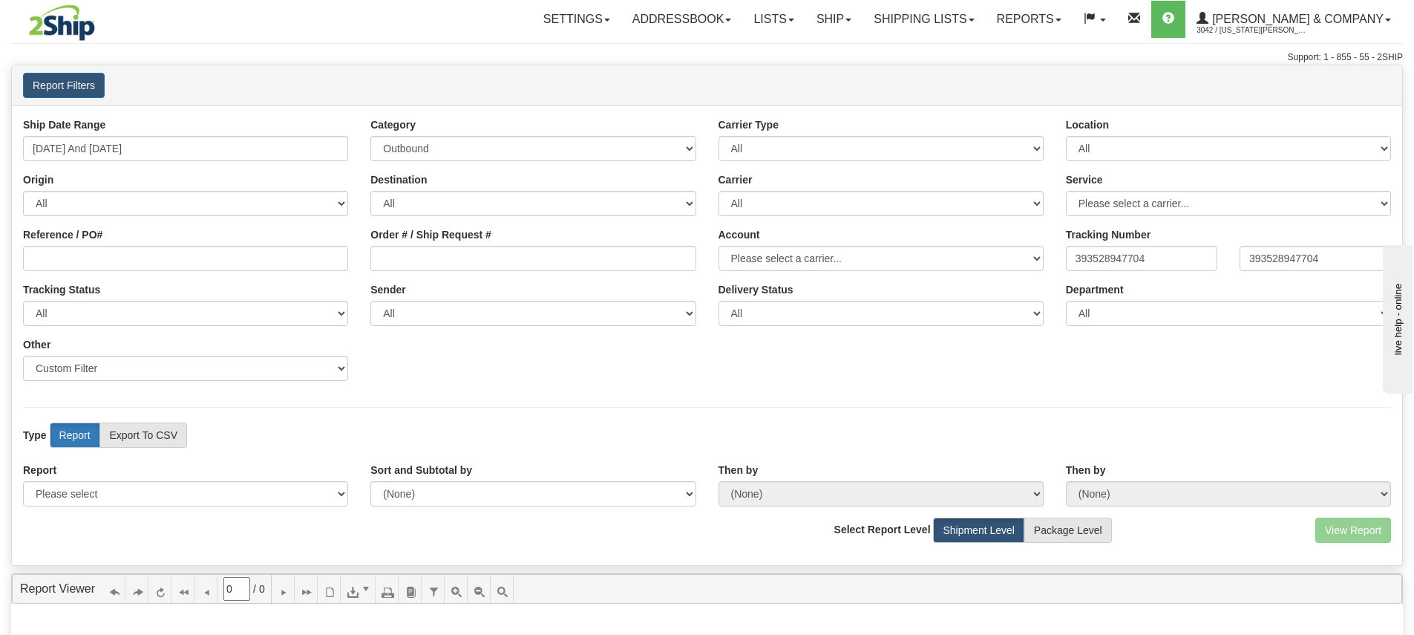
click at [82, 442] on label "Report" at bounding box center [75, 434] width 50 height 25
drag, startPoint x: 1327, startPoint y: 261, endPoint x: 1227, endPoint y: 255, distance: 100.4
click at [1227, 255] on div "393528947704 393528947704" at bounding box center [1228, 258] width 347 height 25
drag, startPoint x: 1183, startPoint y: 365, endPoint x: 1172, endPoint y: 368, distance: 11.0
click at [1182, 366] on div "Ship Date Range 09/04/2025 And 10/03/2025 Category All Inbound Outbound Carrier…" at bounding box center [707, 254] width 1391 height 275
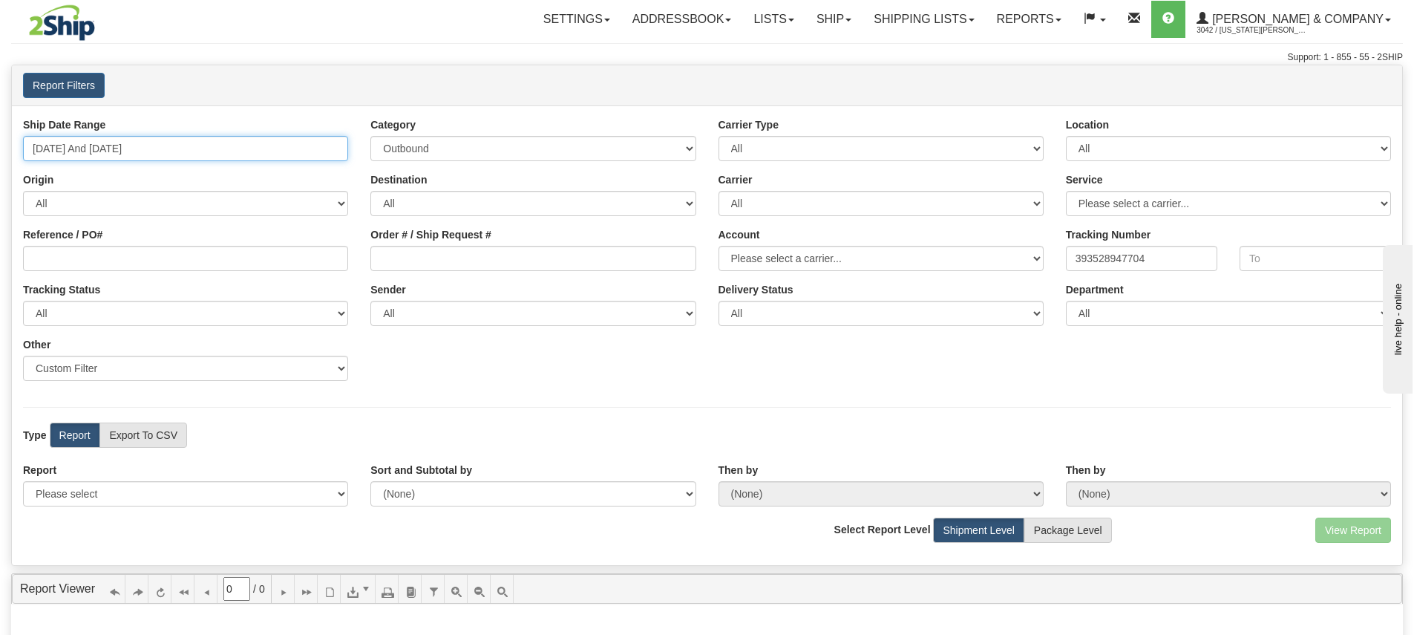
click at [200, 150] on input "09/04/2025 And 10/03/2025" at bounding box center [185, 148] width 325 height 25
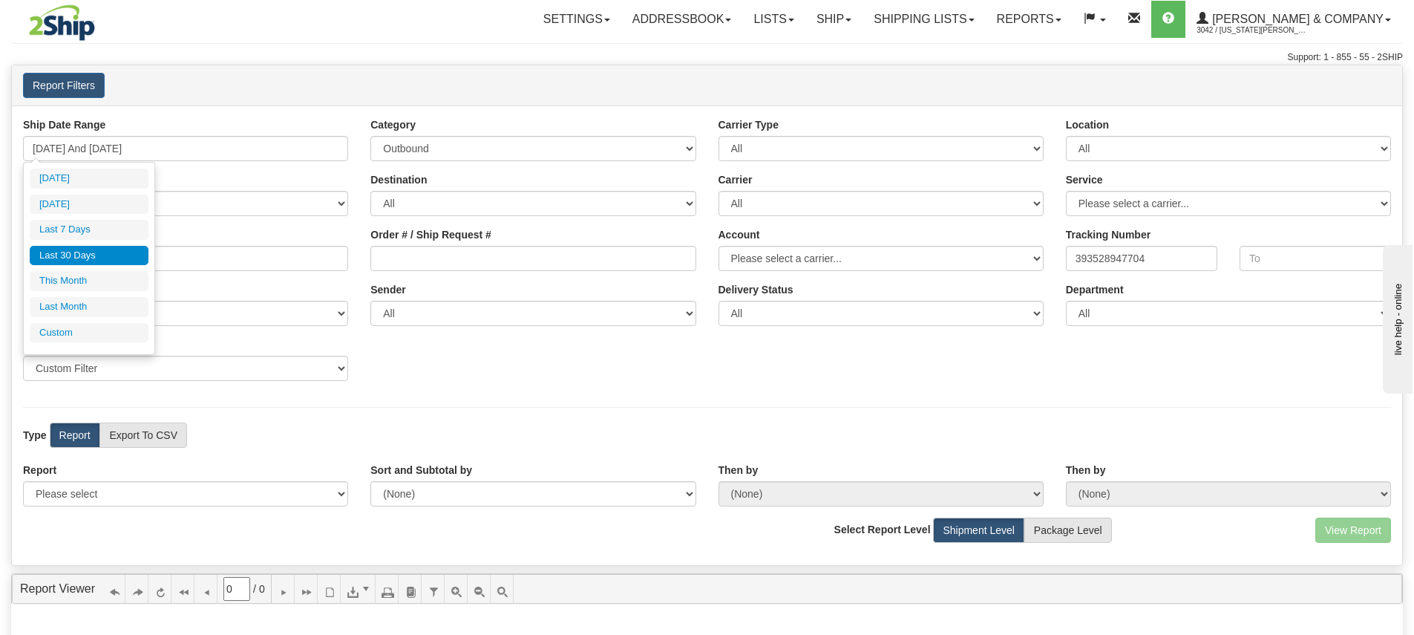
click at [99, 256] on li "Last 30 Days" at bounding box center [89, 256] width 119 height 20
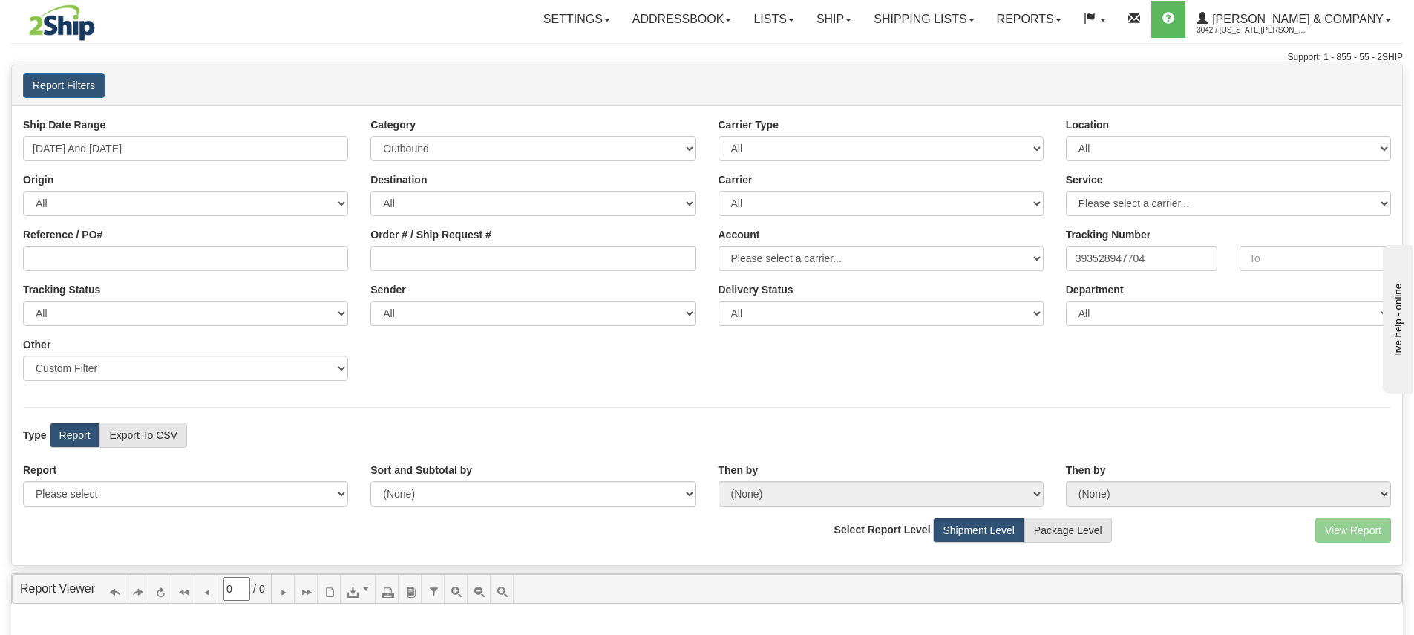
click at [474, 419] on div "Ship Date Range 09/04/2025 And 10/03/2025 Category All Inbound Outbound Carrier…" at bounding box center [707, 335] width 1391 height 460
click at [74, 433] on label "Report" at bounding box center [75, 434] width 50 height 25
click at [174, 494] on select "Please select 1 Line Shipment Report Address Detail Basic Shipment Overview Can…" at bounding box center [185, 493] width 325 height 25
select select "Users\Tracking Detail.trdx"
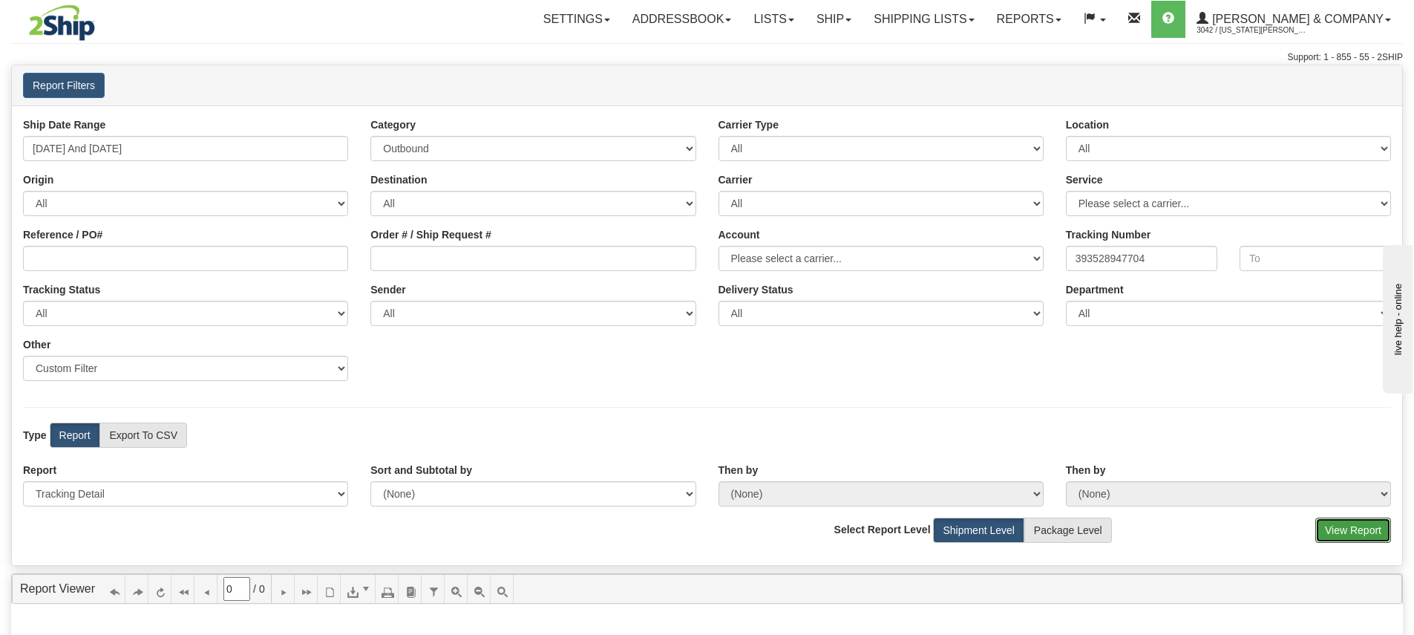
click at [1378, 532] on button "View Report" at bounding box center [1354, 529] width 76 height 25
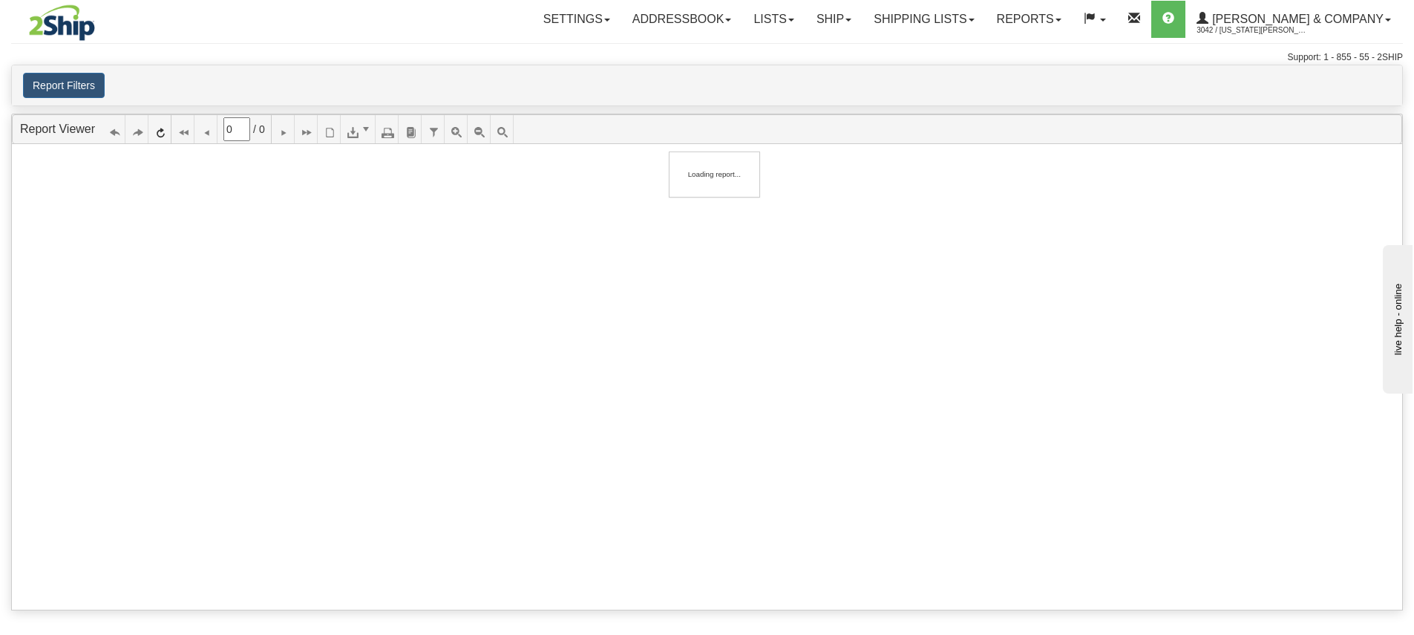
type input "1"
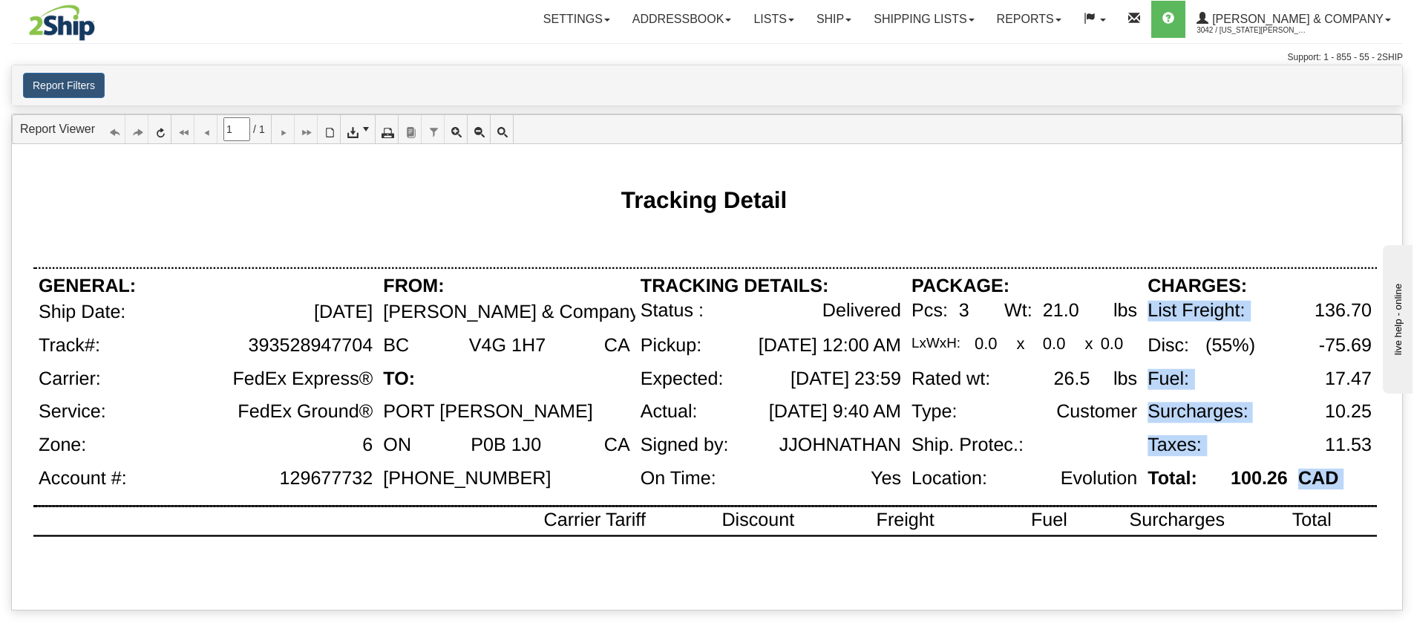
drag, startPoint x: 1152, startPoint y: 483, endPoint x: 1348, endPoint y: 483, distance: 195.3
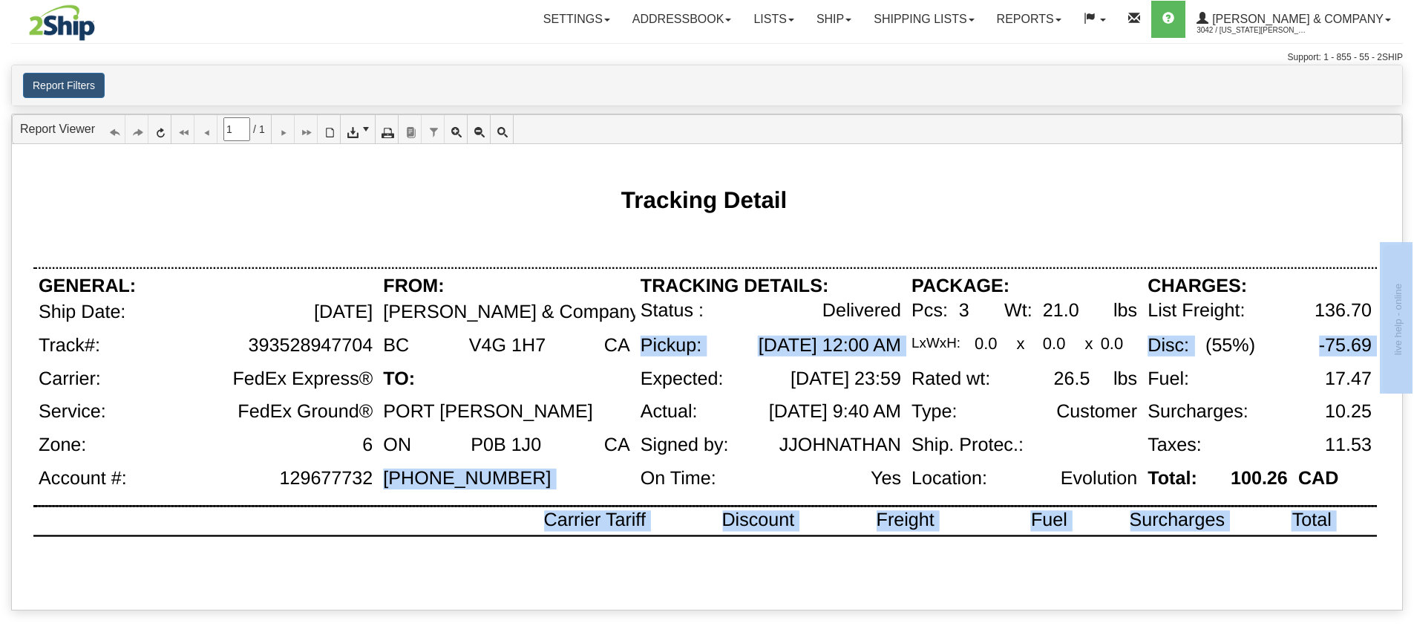
drag, startPoint x: 2540, startPoint y: 741, endPoint x: 1428, endPoint y: 394, distance: 1164.3
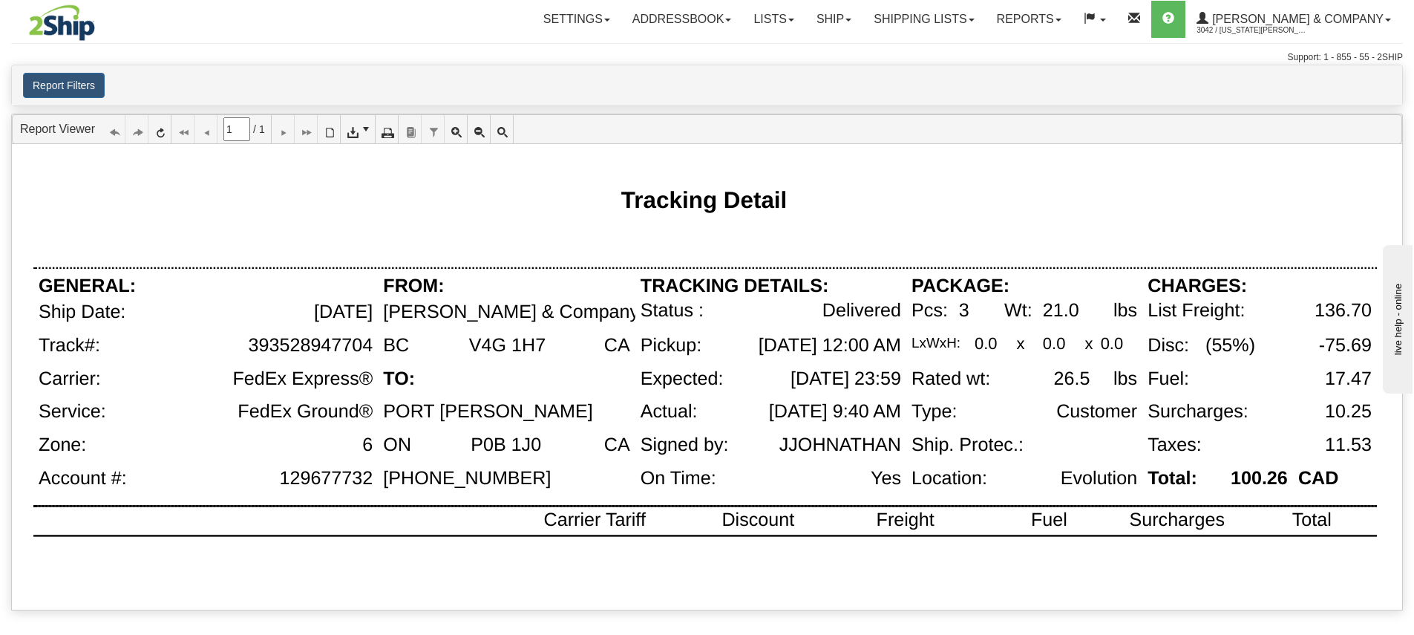
click at [1154, 313] on div "List Freight:" at bounding box center [1196, 310] width 97 height 21
drag, startPoint x: 1151, startPoint y: 310, endPoint x: 1304, endPoint y: 311, distance: 153.7
click at [1290, 294] on div "CHARGES:" at bounding box center [1227, 287] width 168 height 25
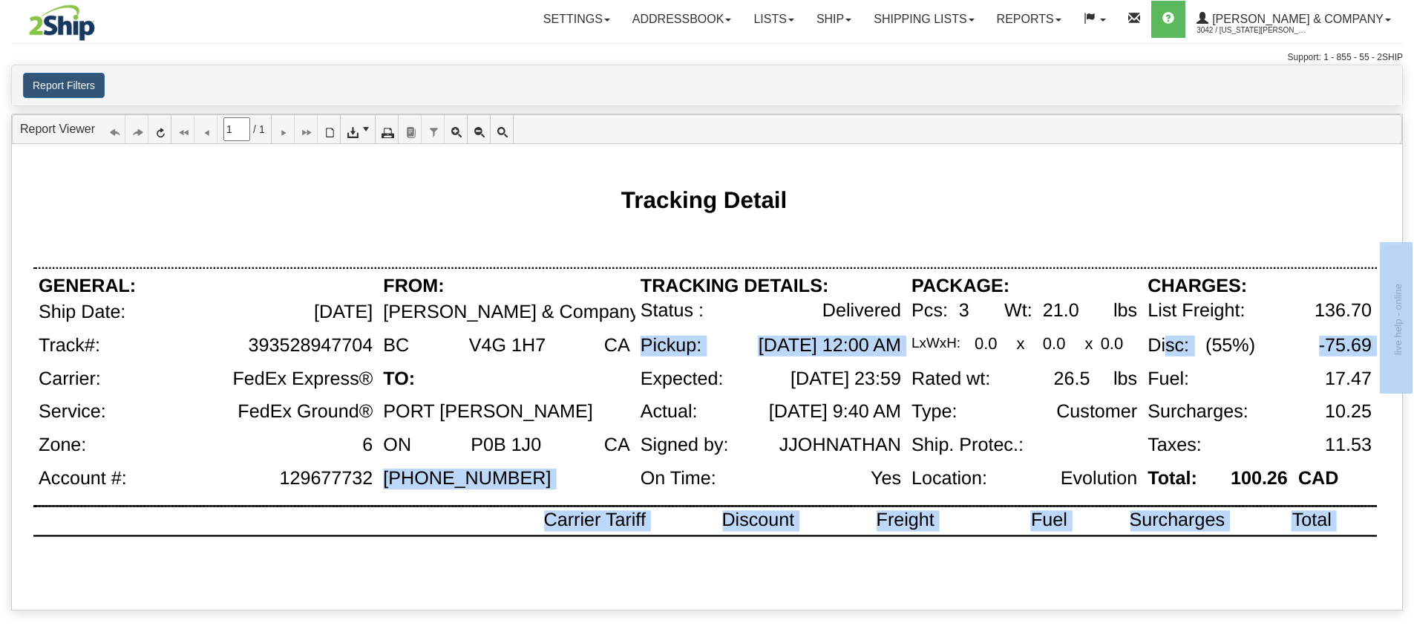
drag, startPoint x: 2544, startPoint y: 739, endPoint x: 1425, endPoint y: 402, distance: 1168.5
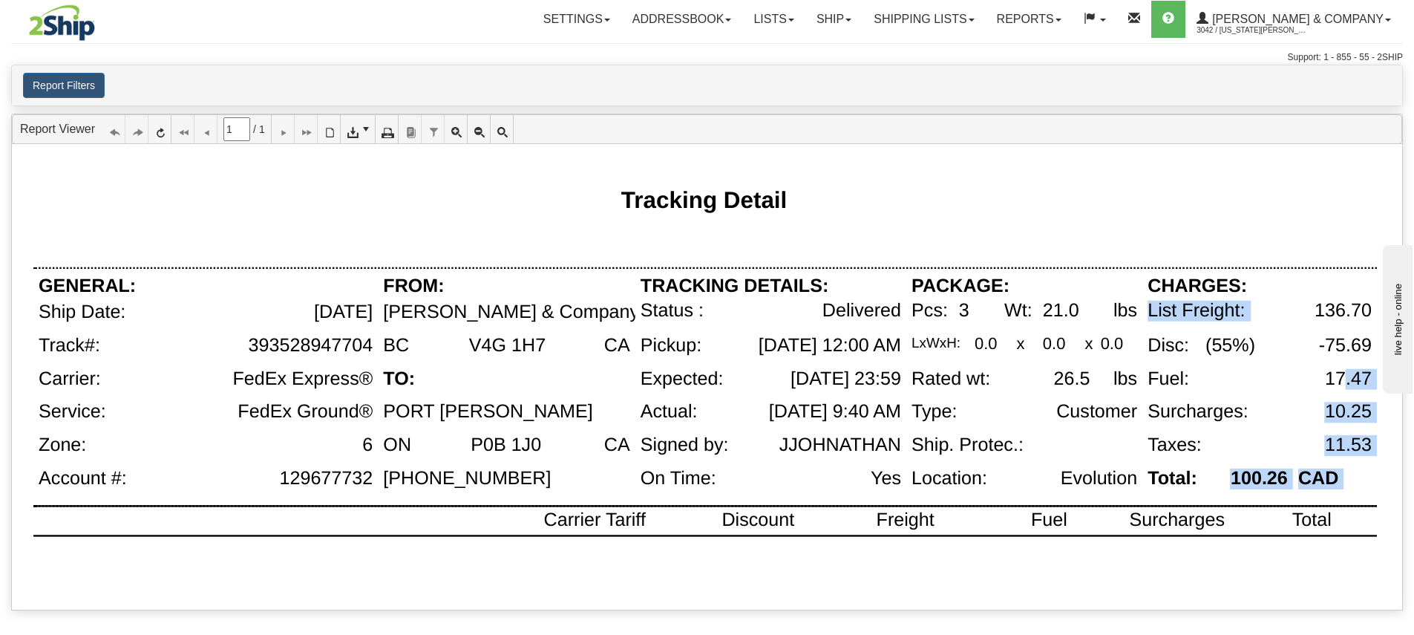
drag, startPoint x: 1153, startPoint y: 381, endPoint x: 1343, endPoint y: 379, distance: 190.1
click at [1255, 361] on div "(55%)" at bounding box center [1230, 351] width 67 height 33
drag, startPoint x: 1150, startPoint y: 313, endPoint x: 1345, endPoint y: 322, distance: 194.8
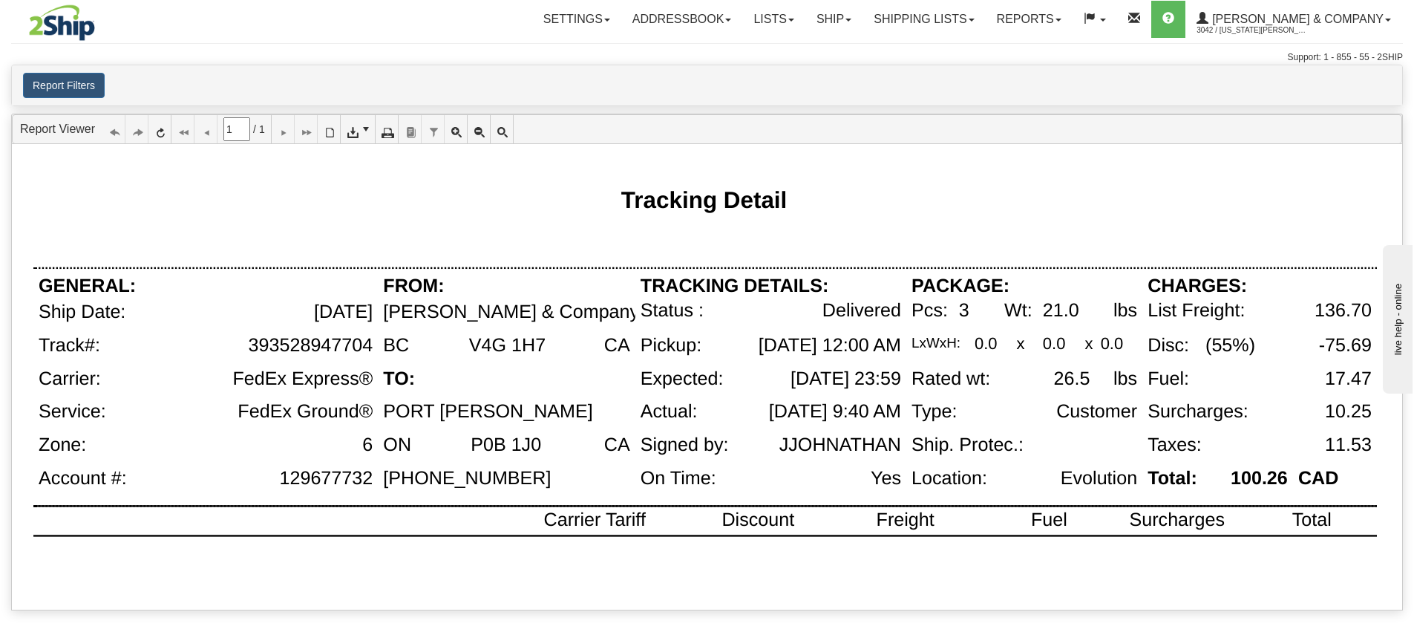
click at [1343, 340] on div "-75.69" at bounding box center [1345, 345] width 53 height 21
